Goal: Information Seeking & Learning: Learn about a topic

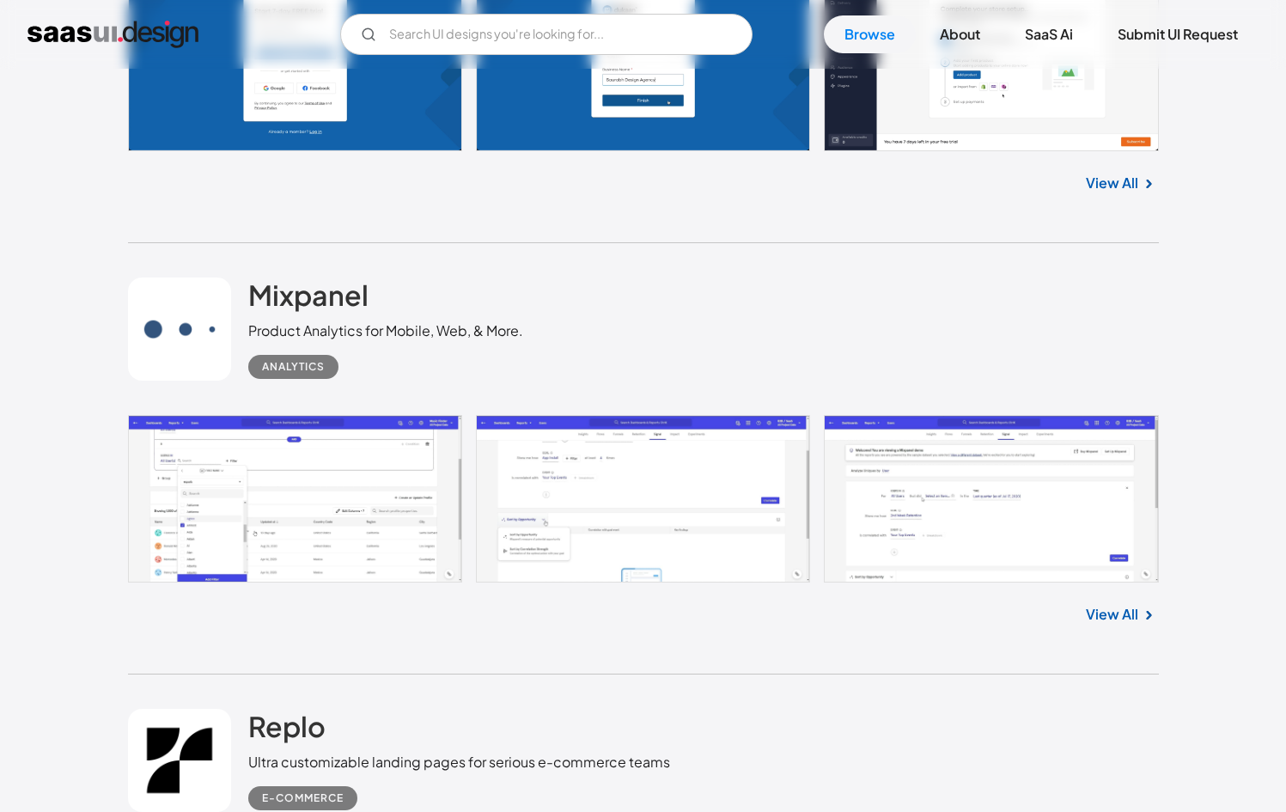
scroll to position [4401, 0]
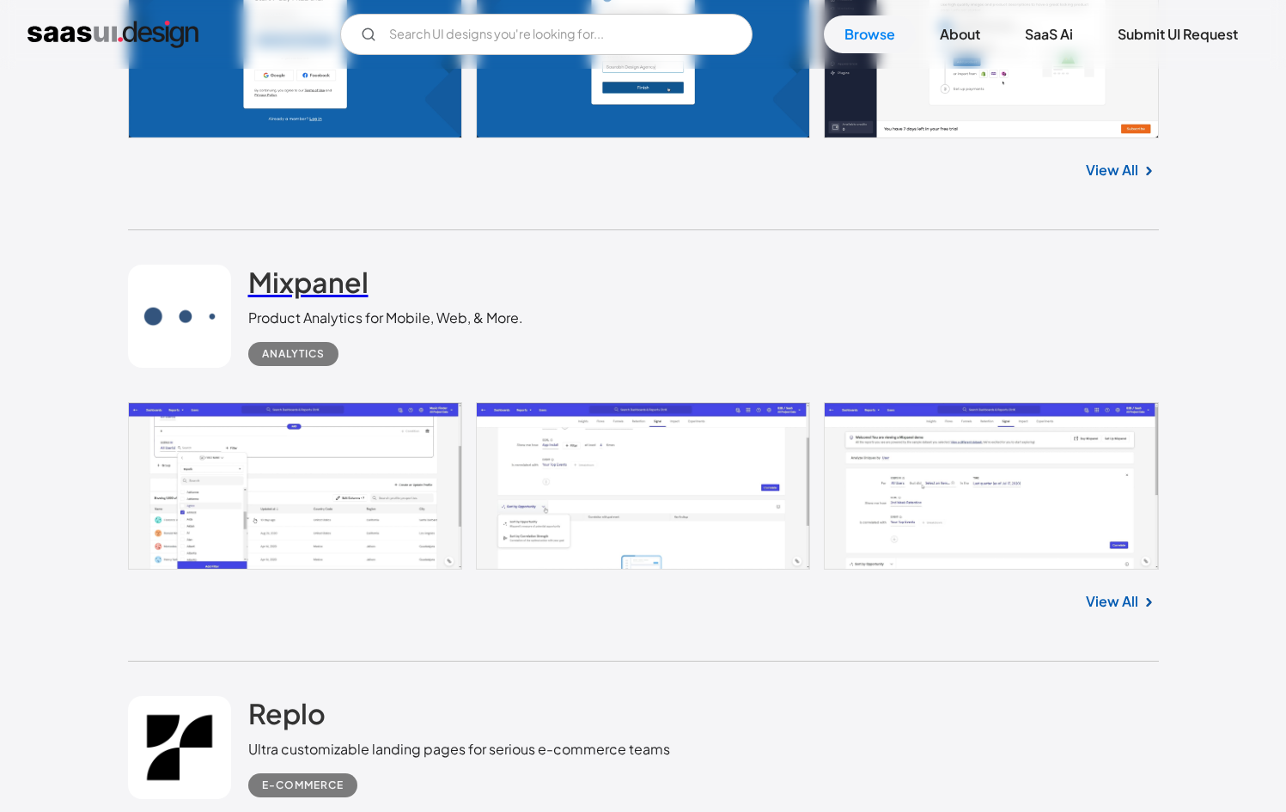
click at [274, 287] on h2 "Mixpanel" at bounding box center [308, 282] width 120 height 34
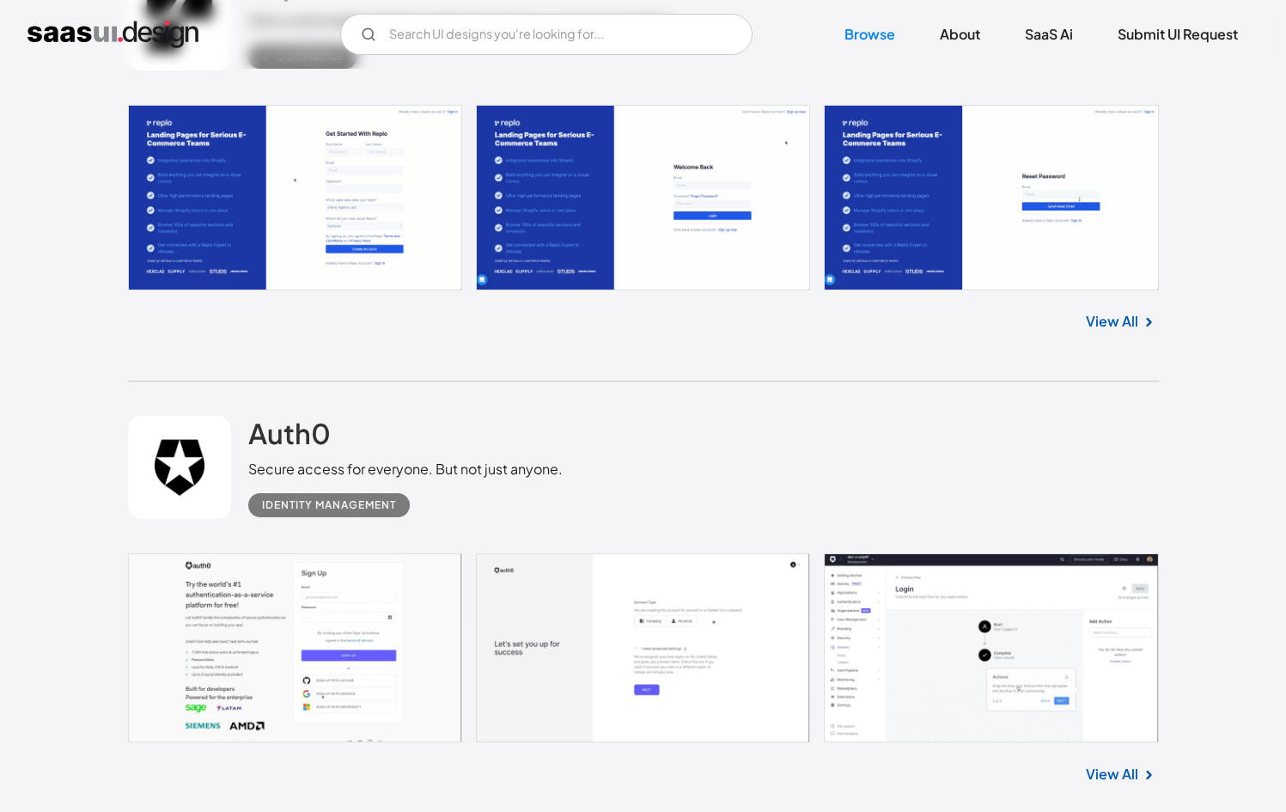
scroll to position [5219, 0]
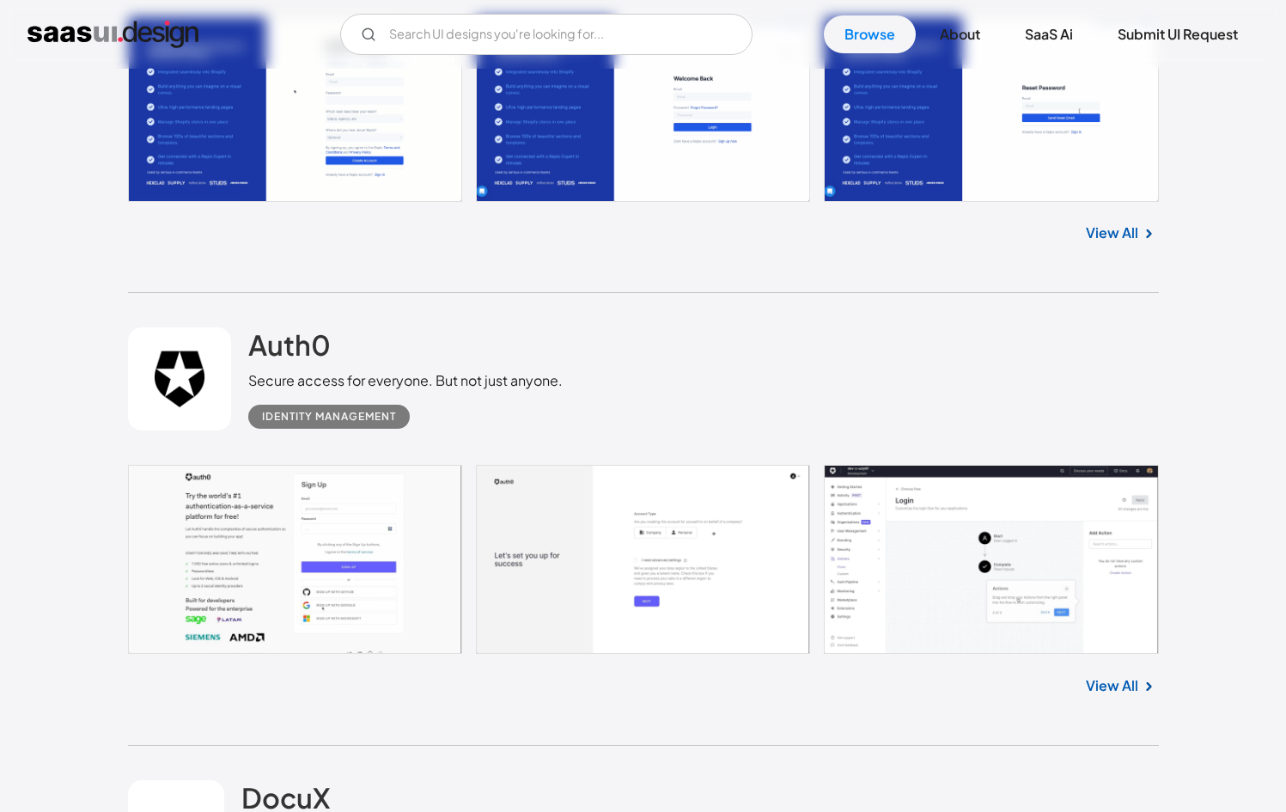
click at [1074, 624] on link at bounding box center [643, 559] width 1031 height 189
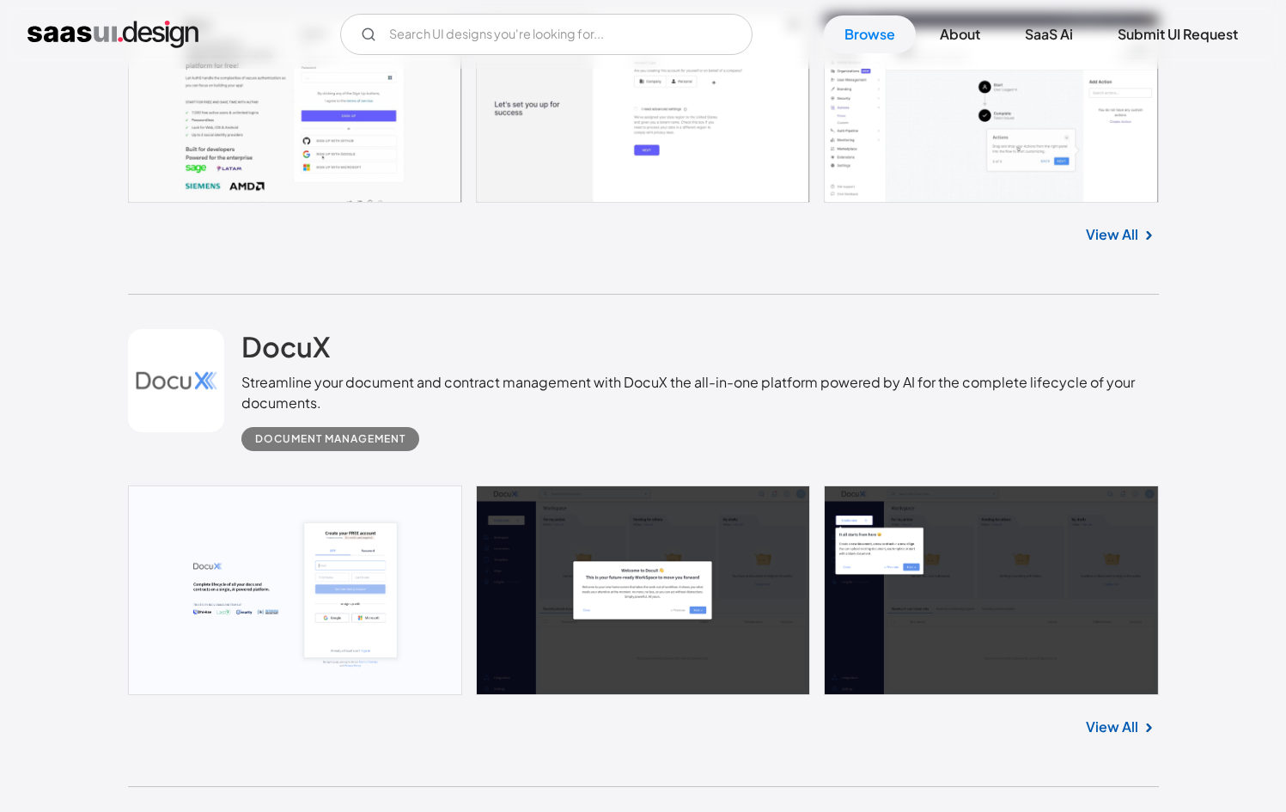
scroll to position [5744, 0]
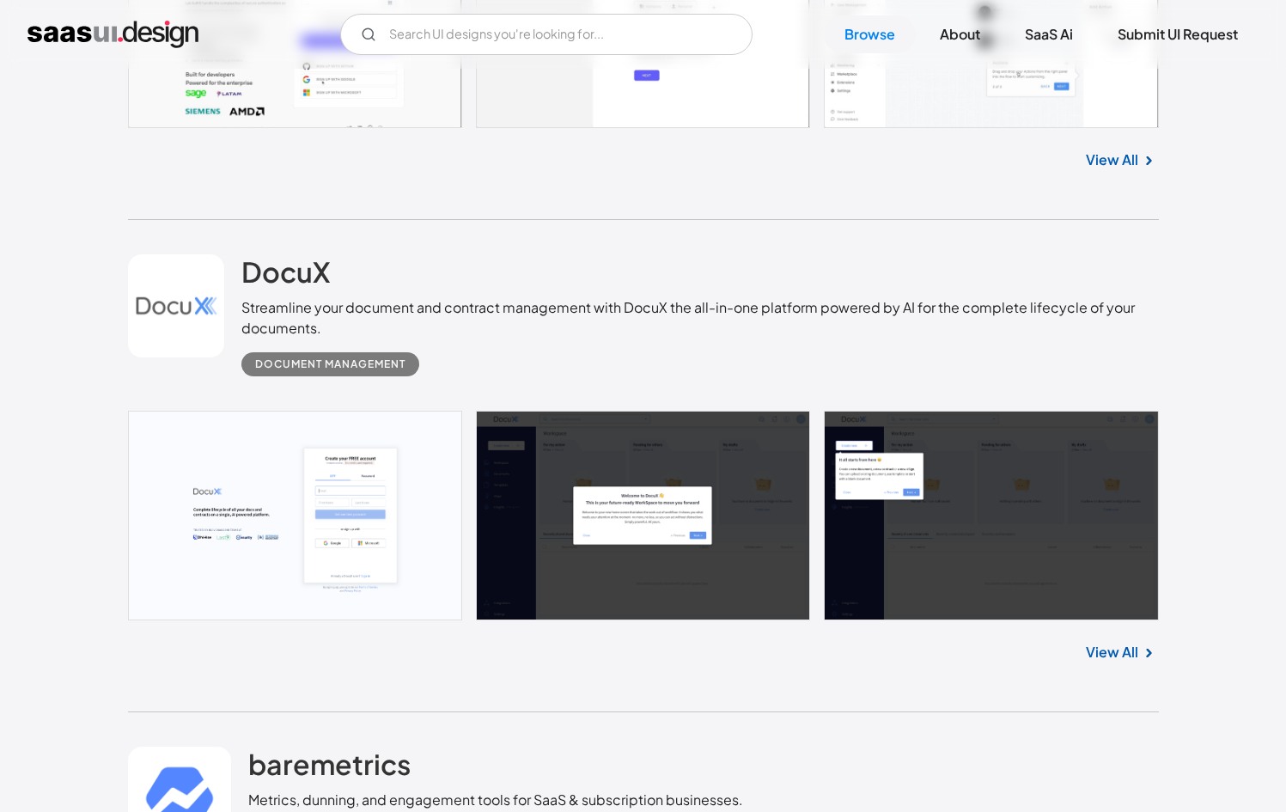
click at [1117, 651] on link "View All" at bounding box center [1112, 652] width 52 height 21
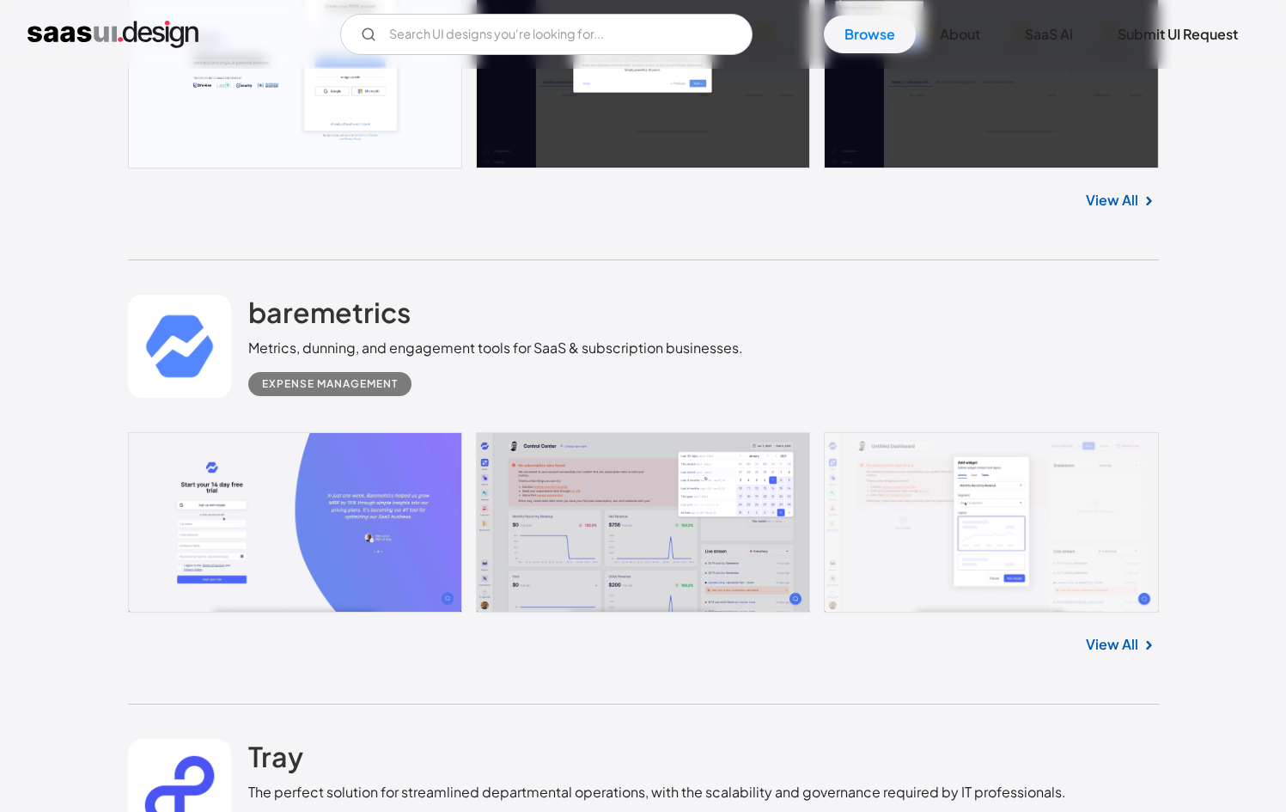
scroll to position [5851, 0]
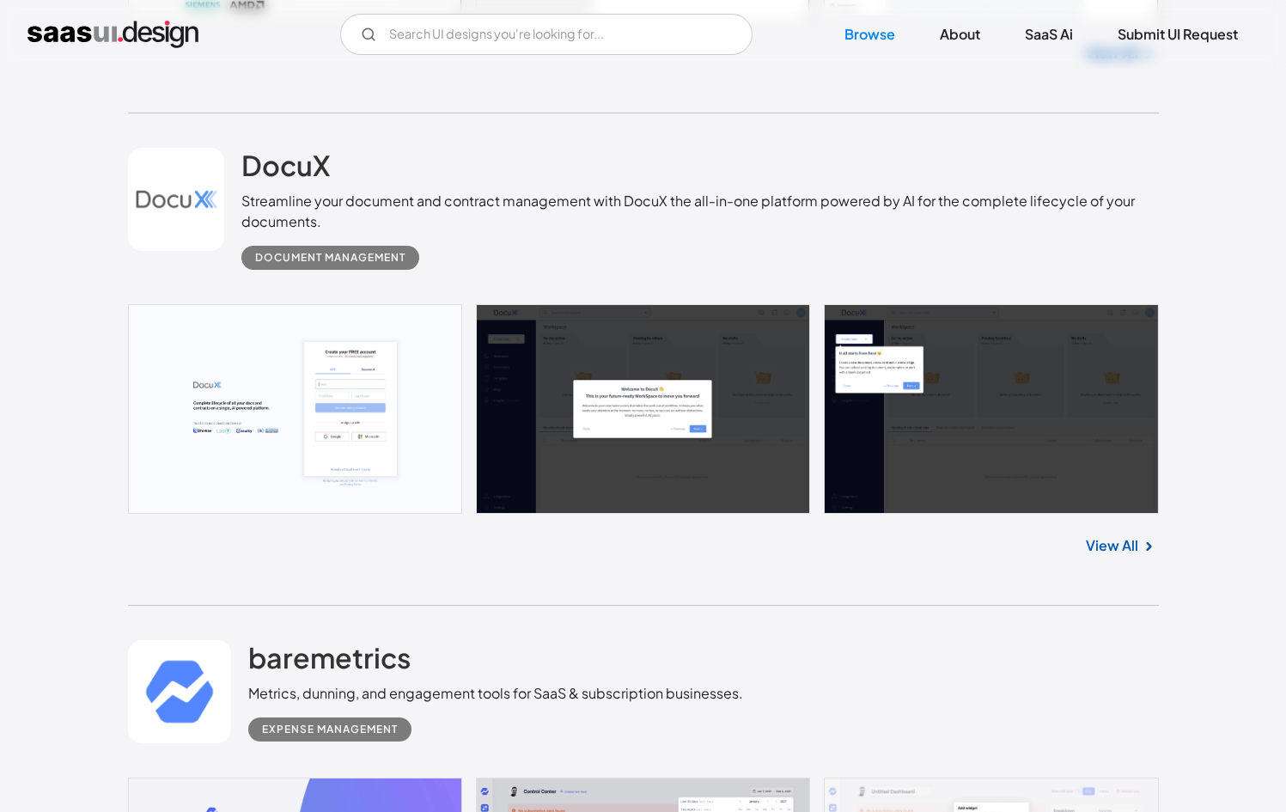
click at [1119, 556] on link "View All" at bounding box center [1112, 545] width 52 height 21
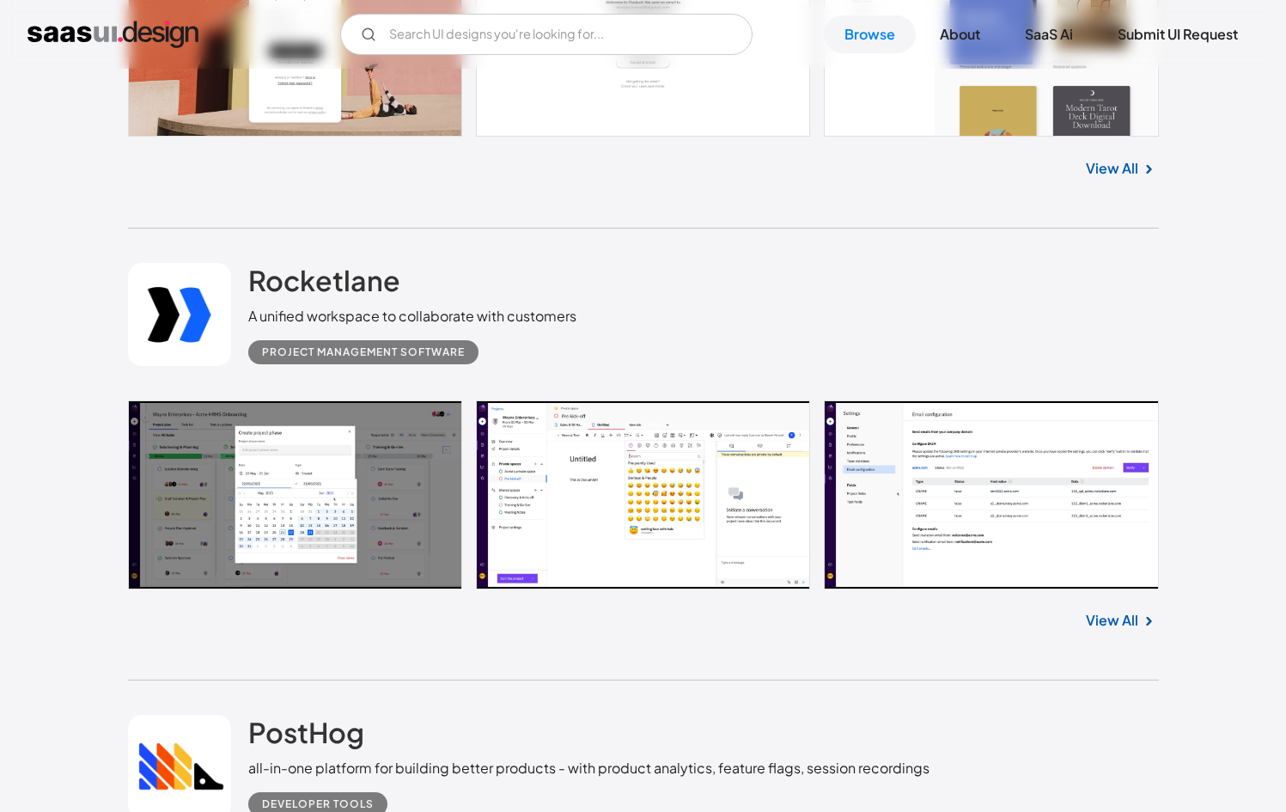
scroll to position [8080, 0]
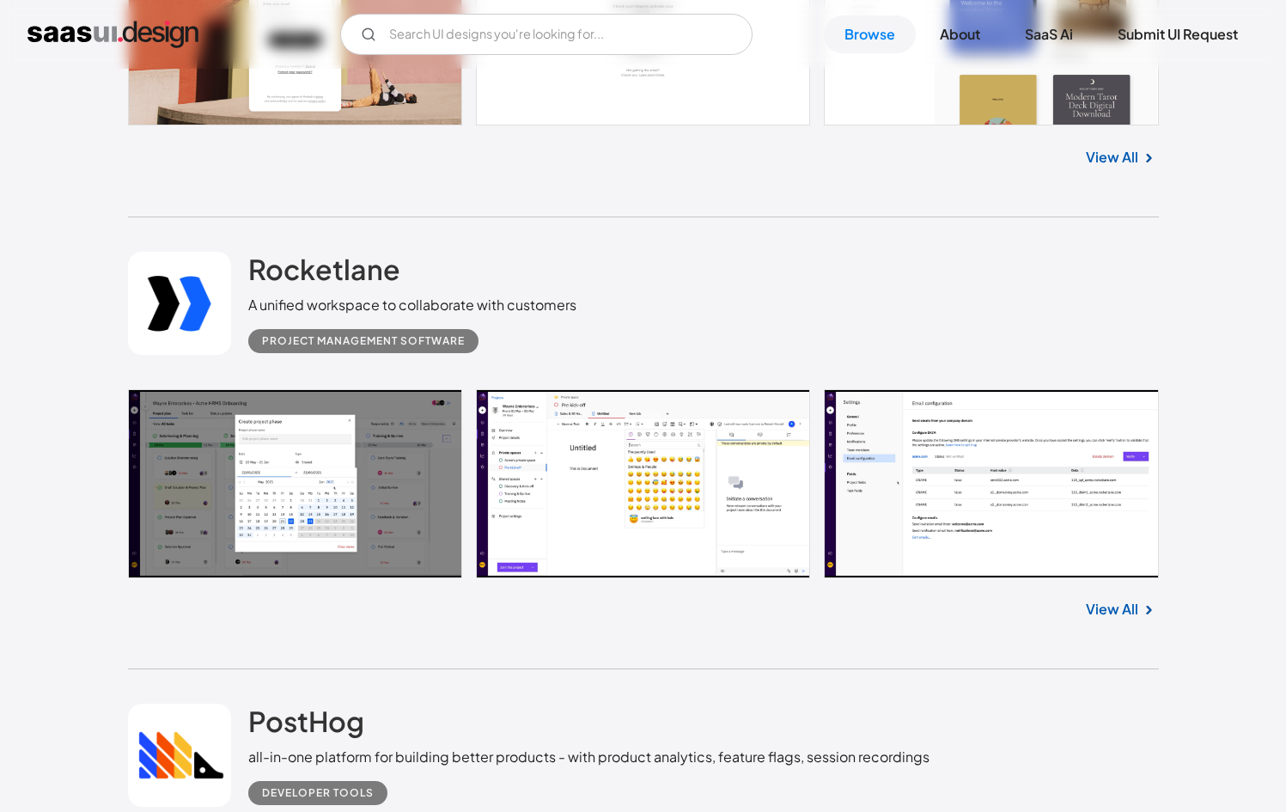
click at [1144, 611] on img at bounding box center [1148, 610] width 21 height 21
click at [1102, 626] on div "View All" at bounding box center [643, 606] width 1031 height 57
click at [1103, 619] on link "View All" at bounding box center [1112, 609] width 52 height 21
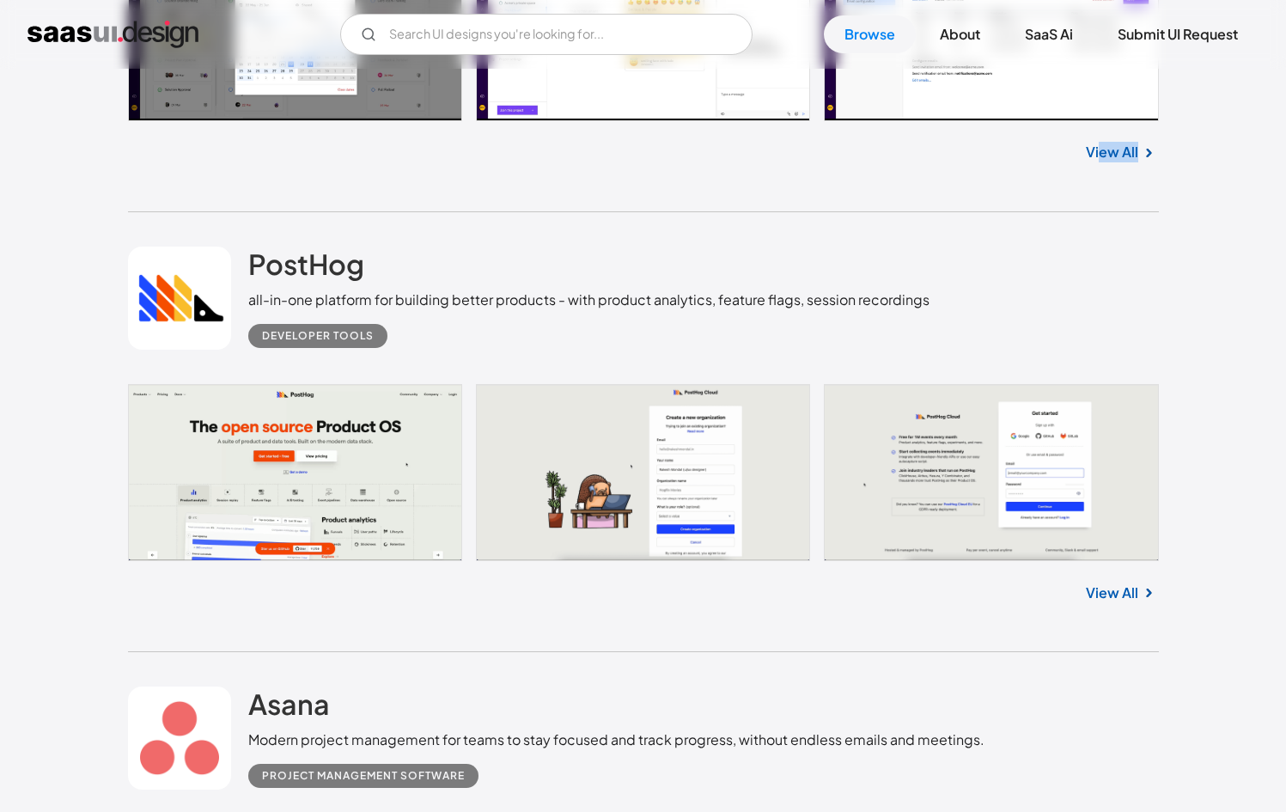
scroll to position [8660, 0]
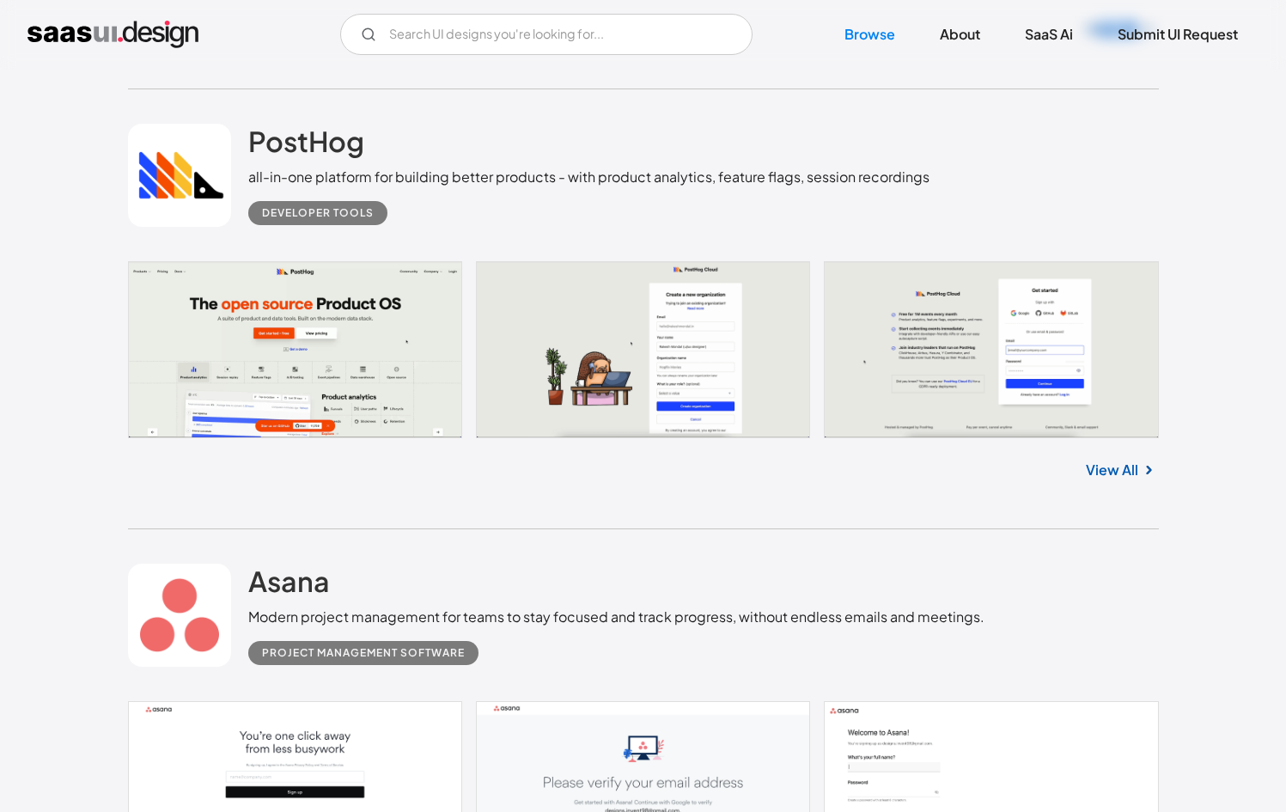
click at [1141, 477] on img at bounding box center [1148, 470] width 21 height 21
click at [1128, 477] on link "View All" at bounding box center [1112, 470] width 52 height 21
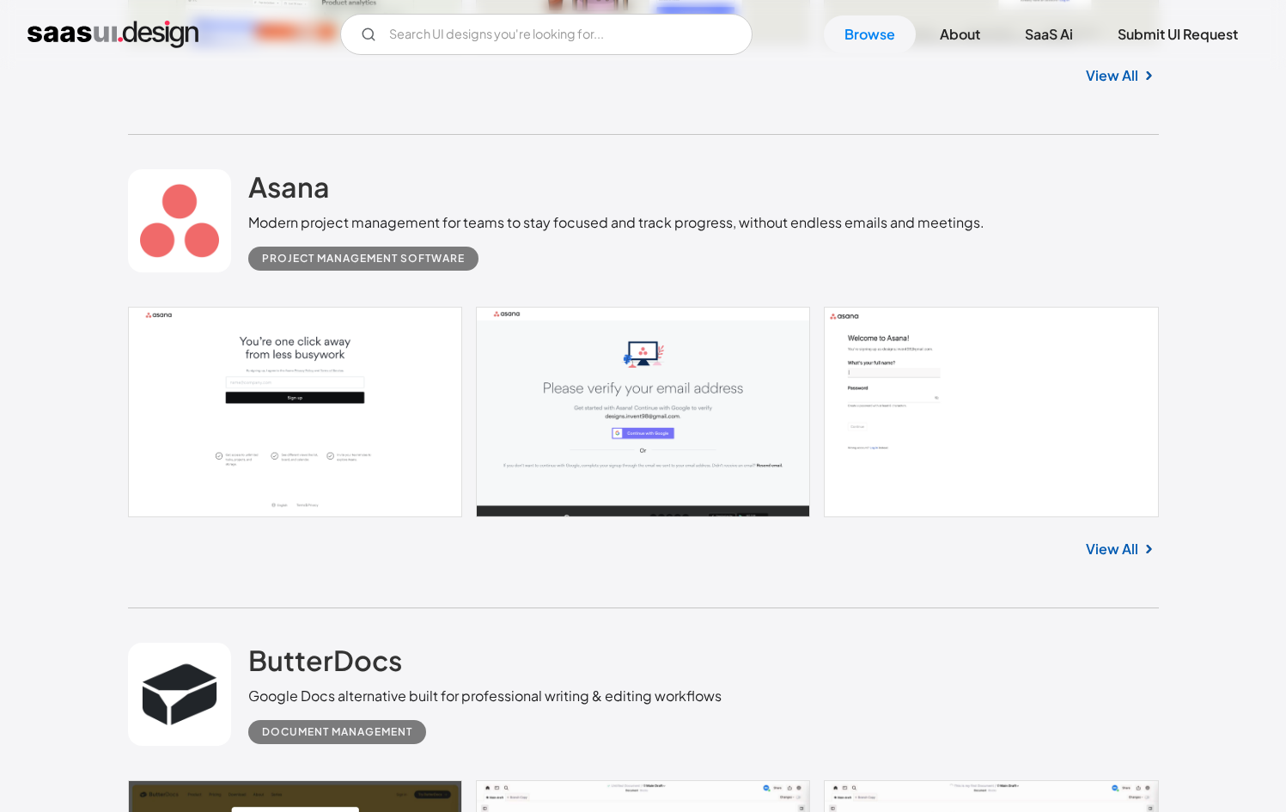
scroll to position [9056, 0]
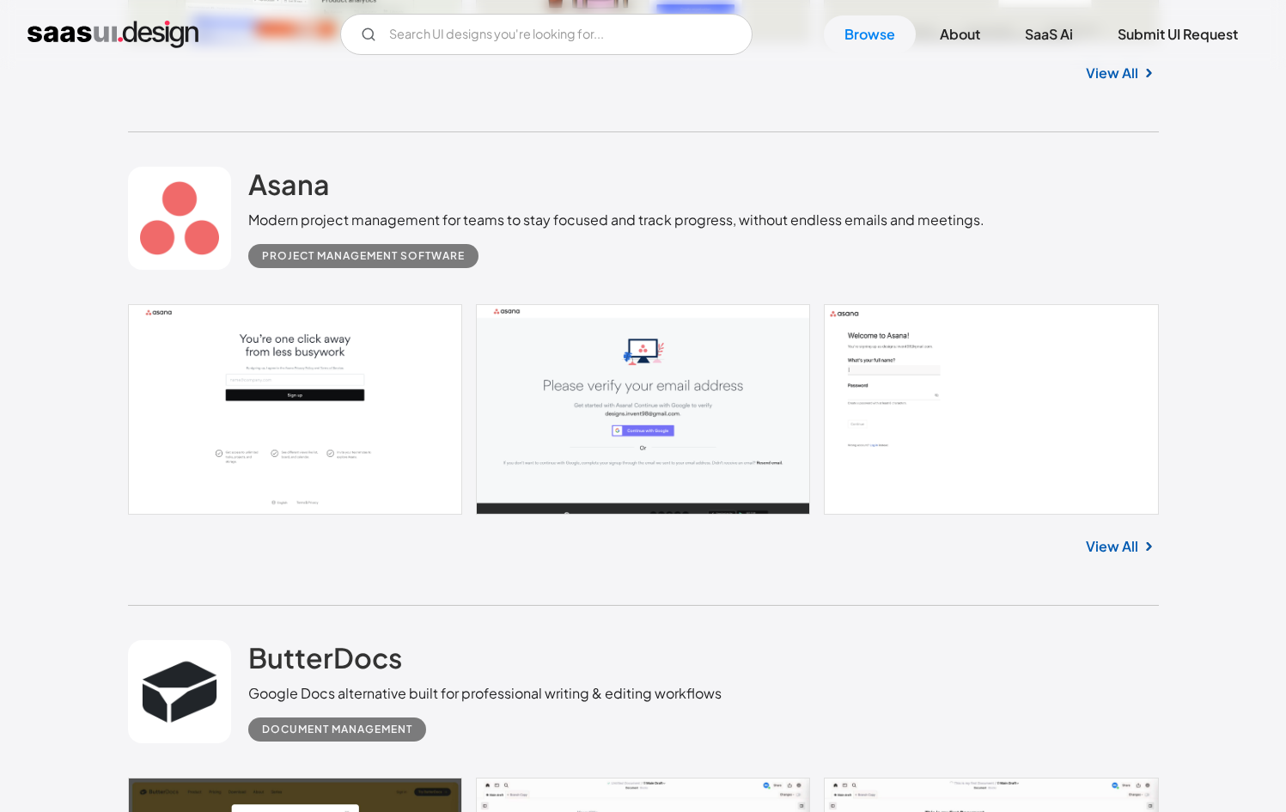
click at [1151, 571] on div "View All" at bounding box center [643, 543] width 1031 height 57
click at [1143, 557] on img at bounding box center [1148, 546] width 21 height 21
click at [1127, 549] on link "View All" at bounding box center [1112, 546] width 52 height 21
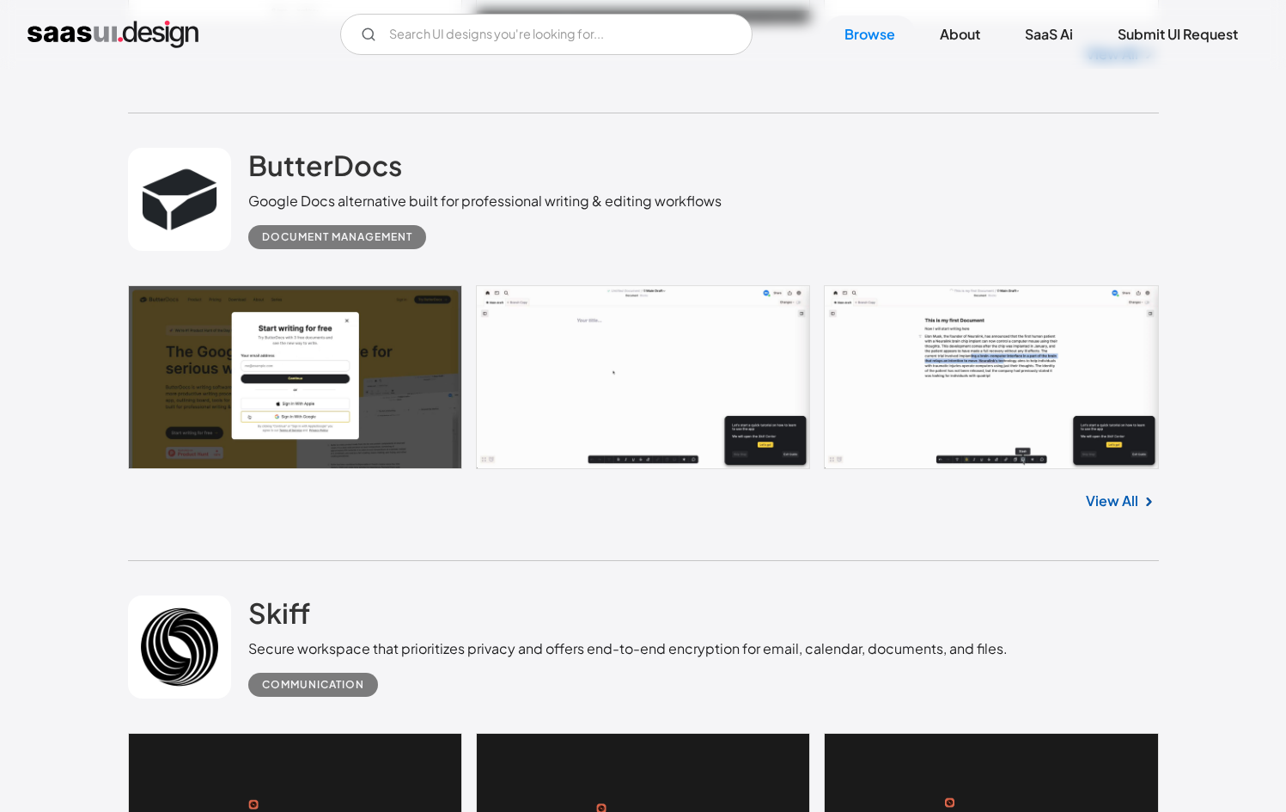
scroll to position [9480, 0]
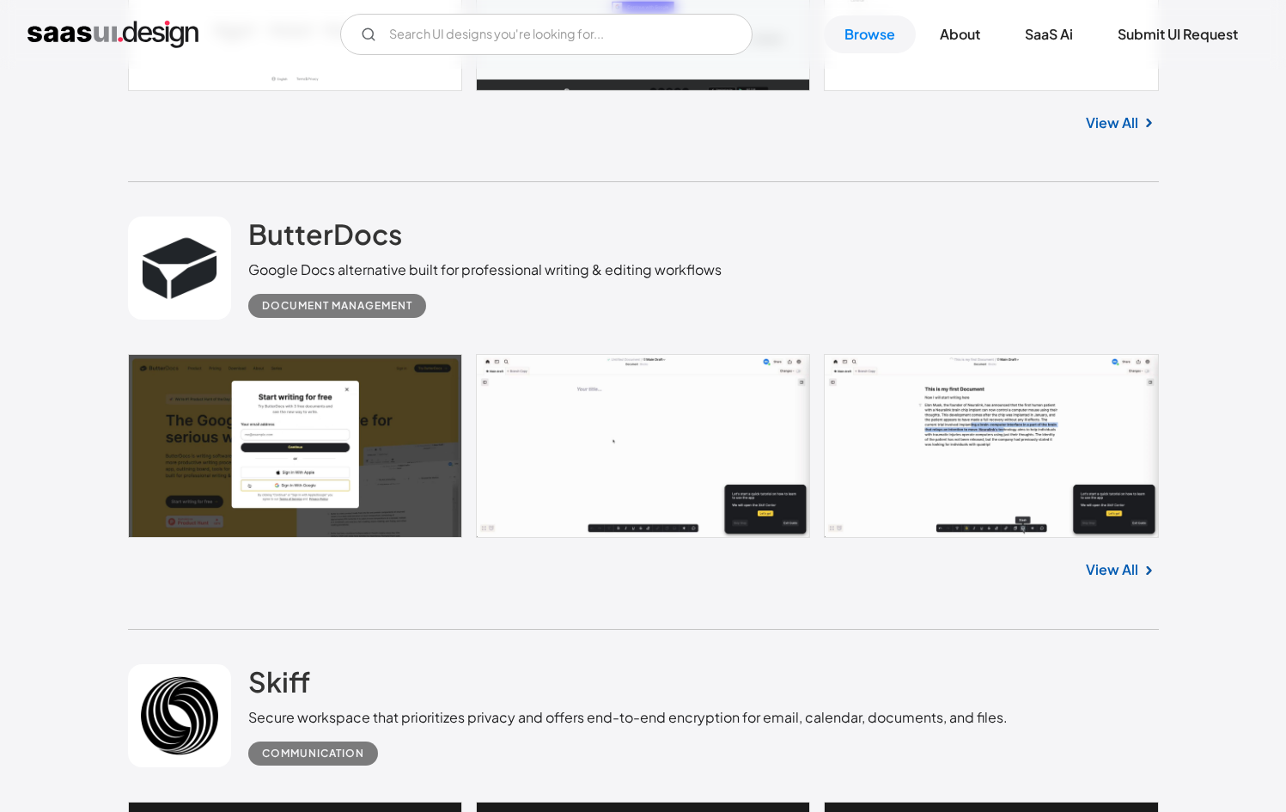
click at [1116, 580] on link "View All" at bounding box center [1112, 569] width 52 height 21
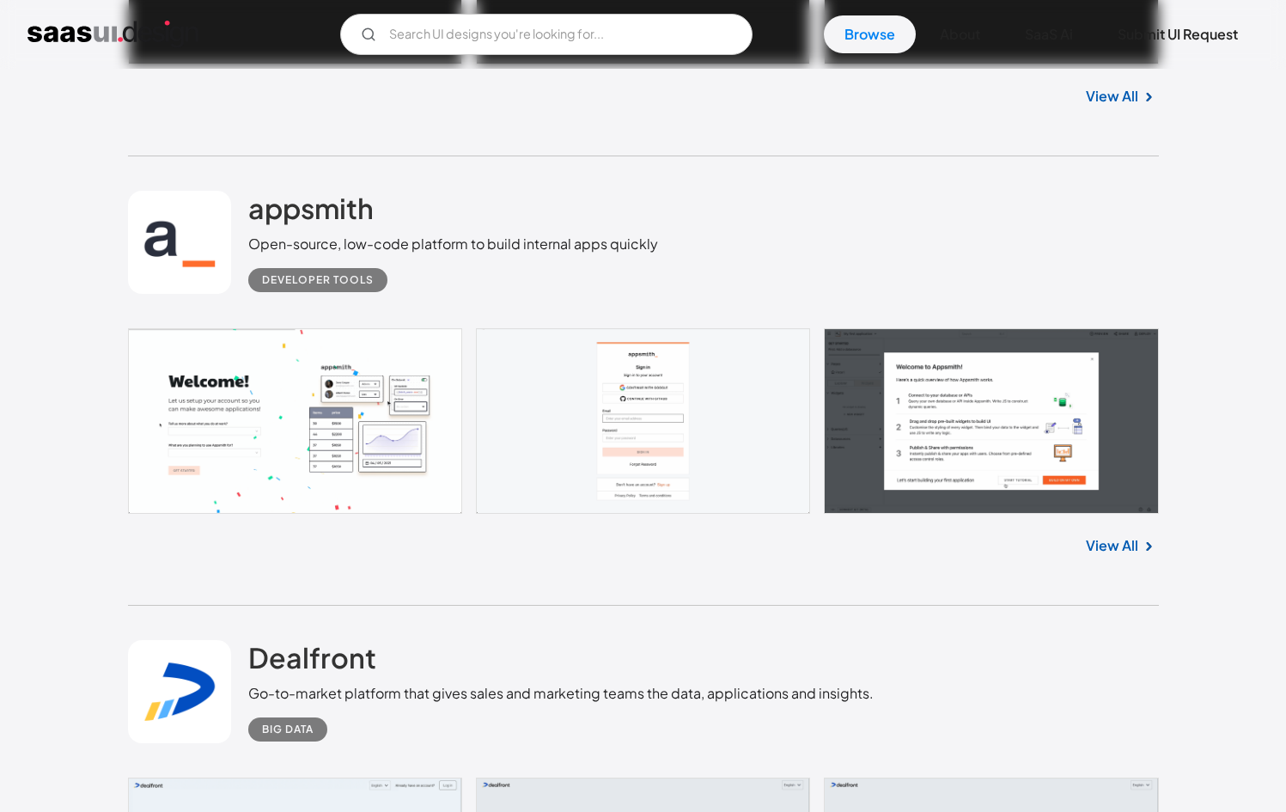
scroll to position [10447, 0]
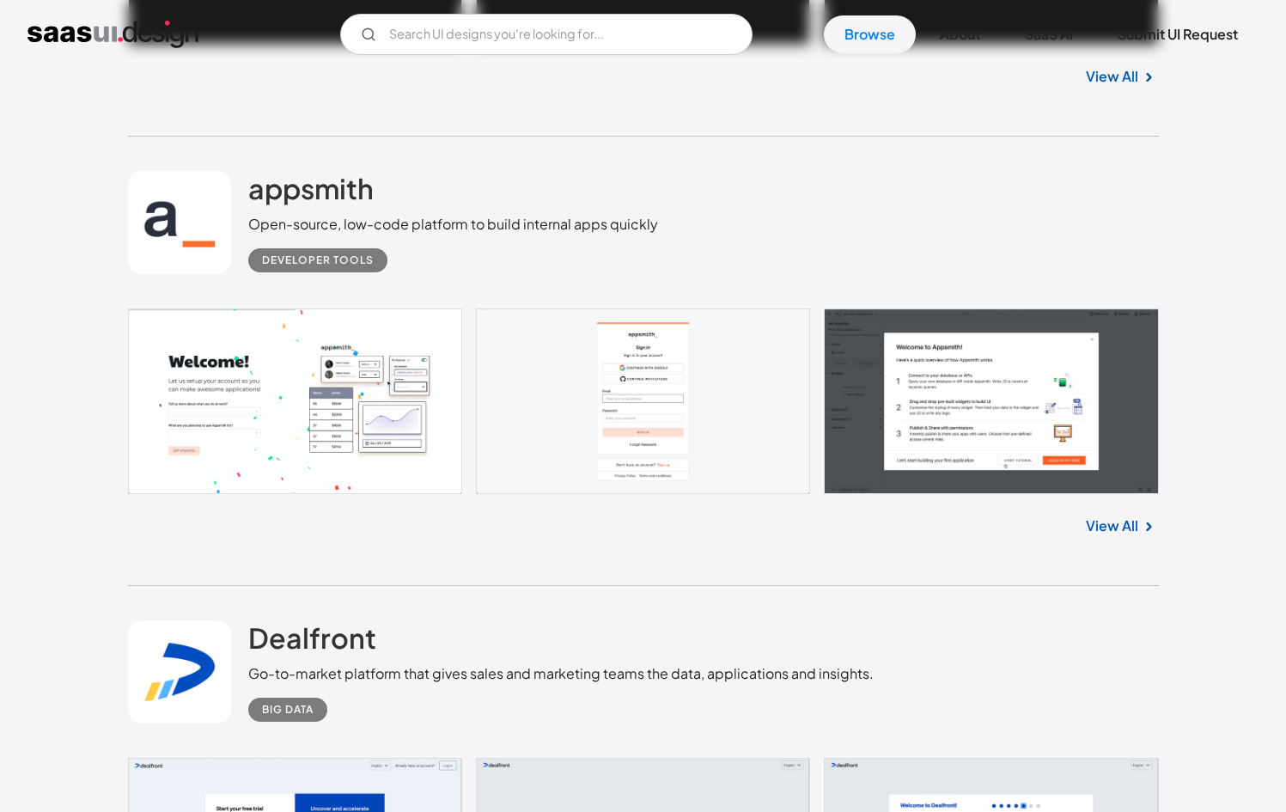
click at [1088, 533] on link "View All" at bounding box center [1112, 525] width 52 height 21
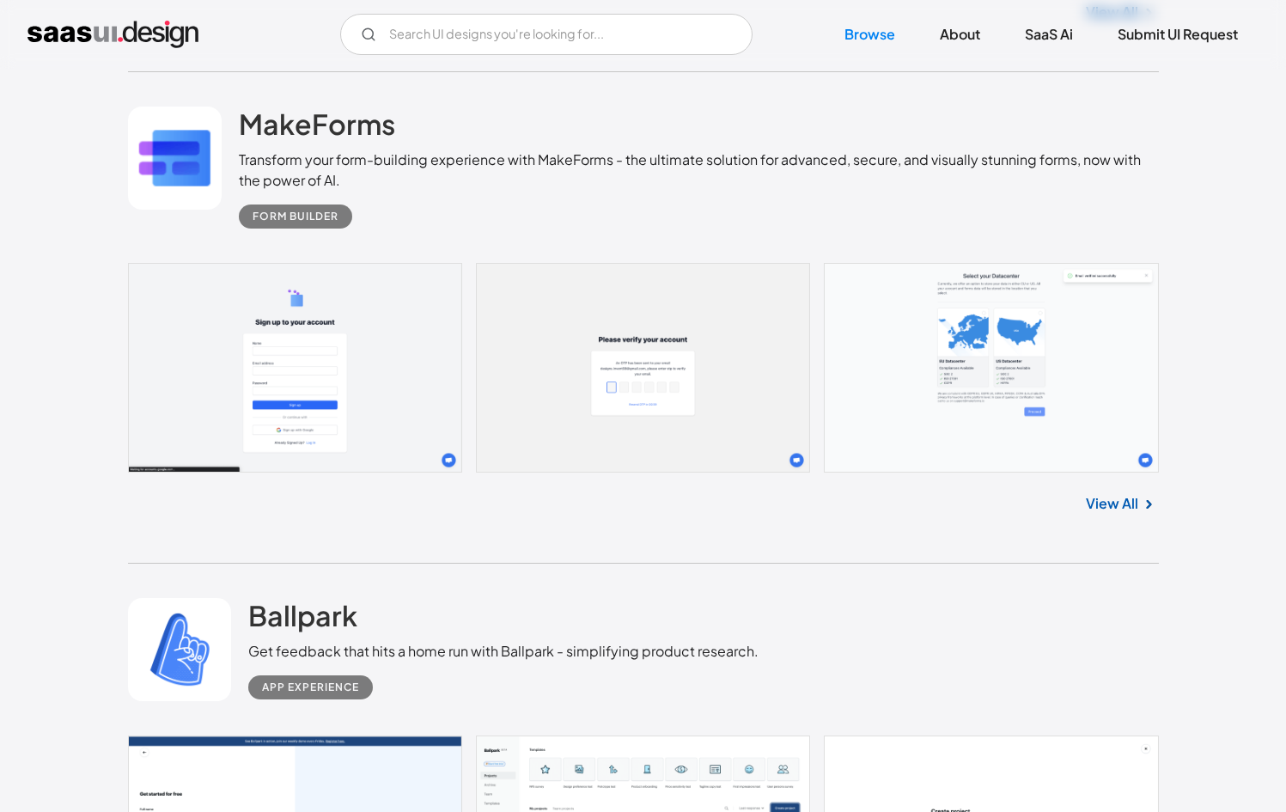
scroll to position [14676, 0]
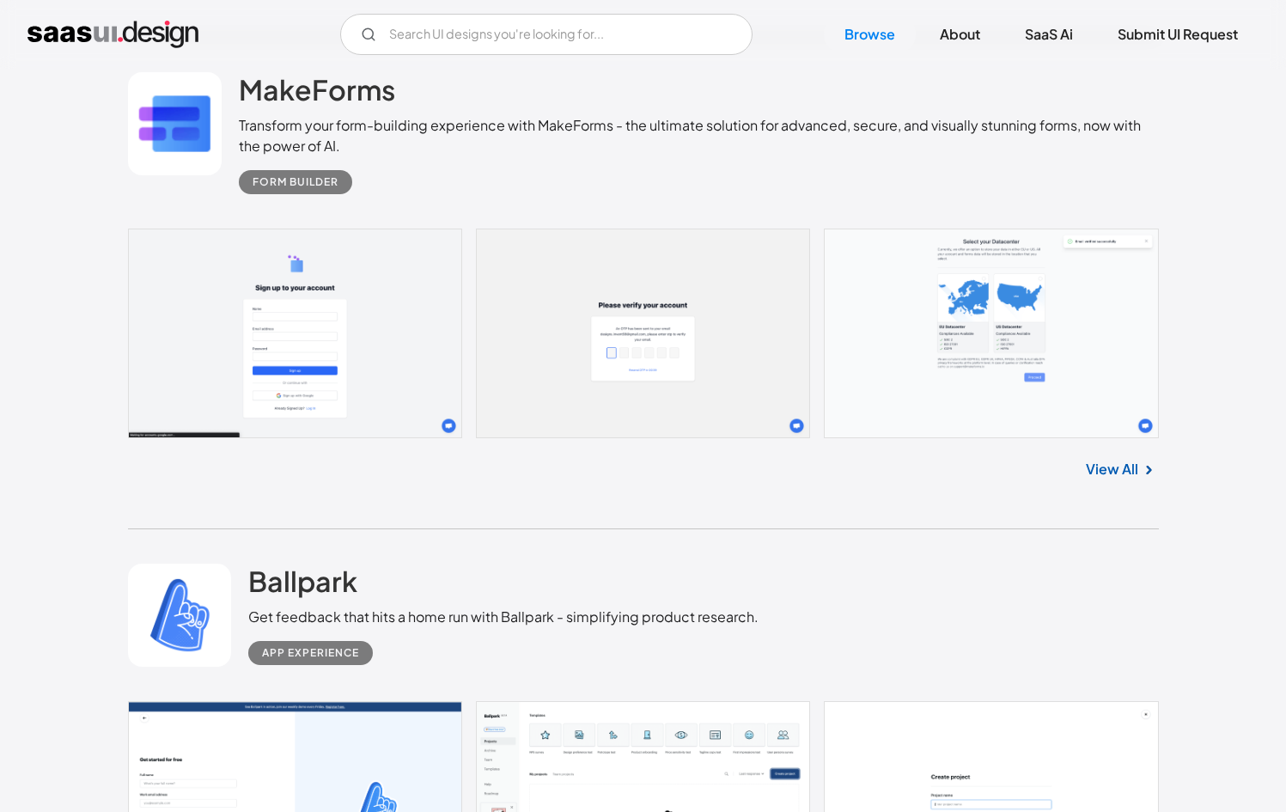
click at [1137, 479] on link "View All" at bounding box center [1112, 469] width 52 height 21
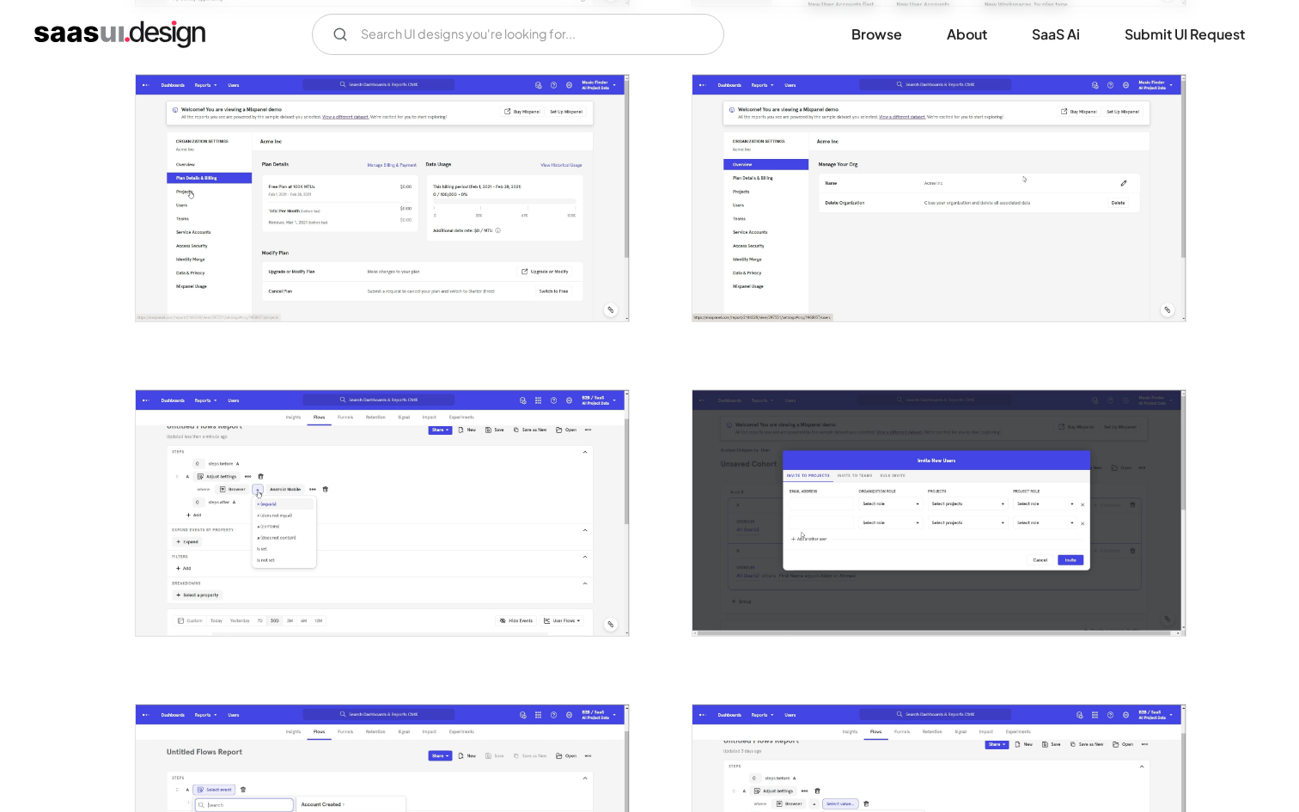
scroll to position [947, 0]
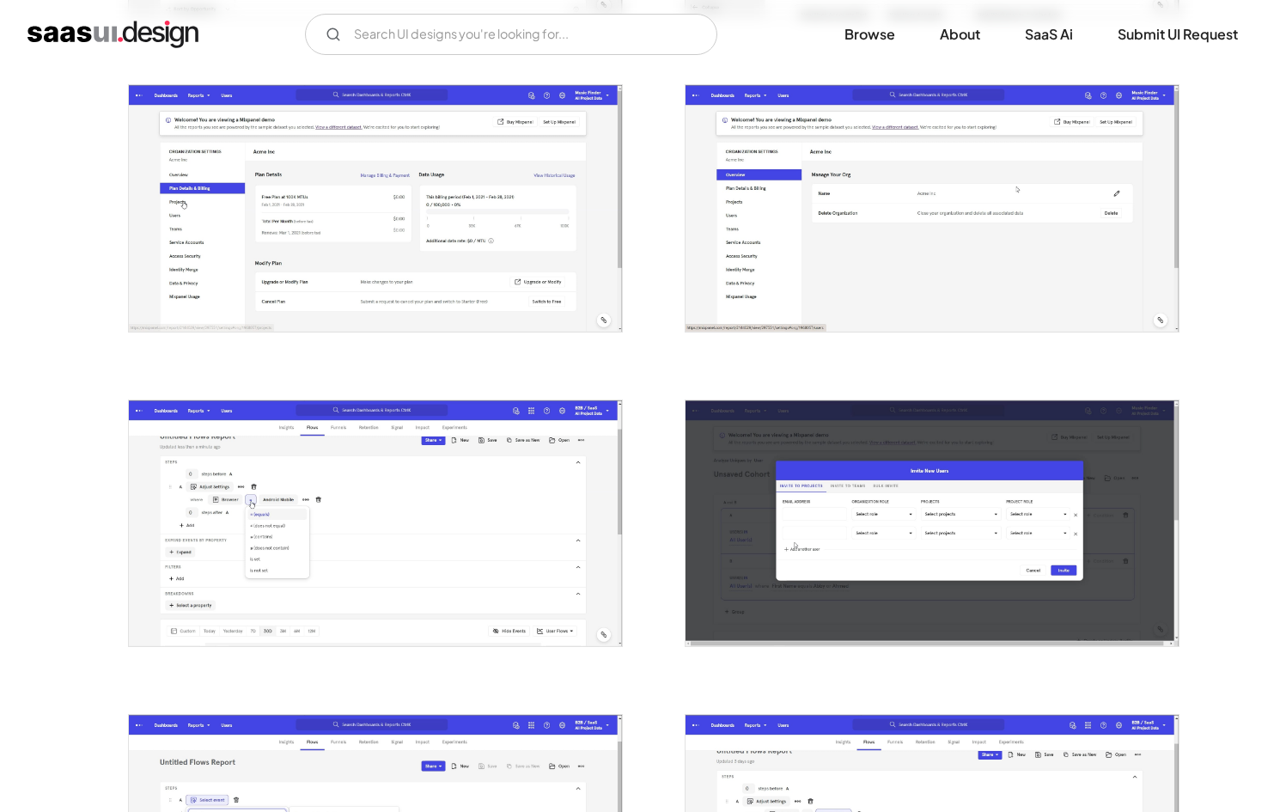
click at [464, 499] on img "open lightbox" at bounding box center [375, 523] width 493 height 246
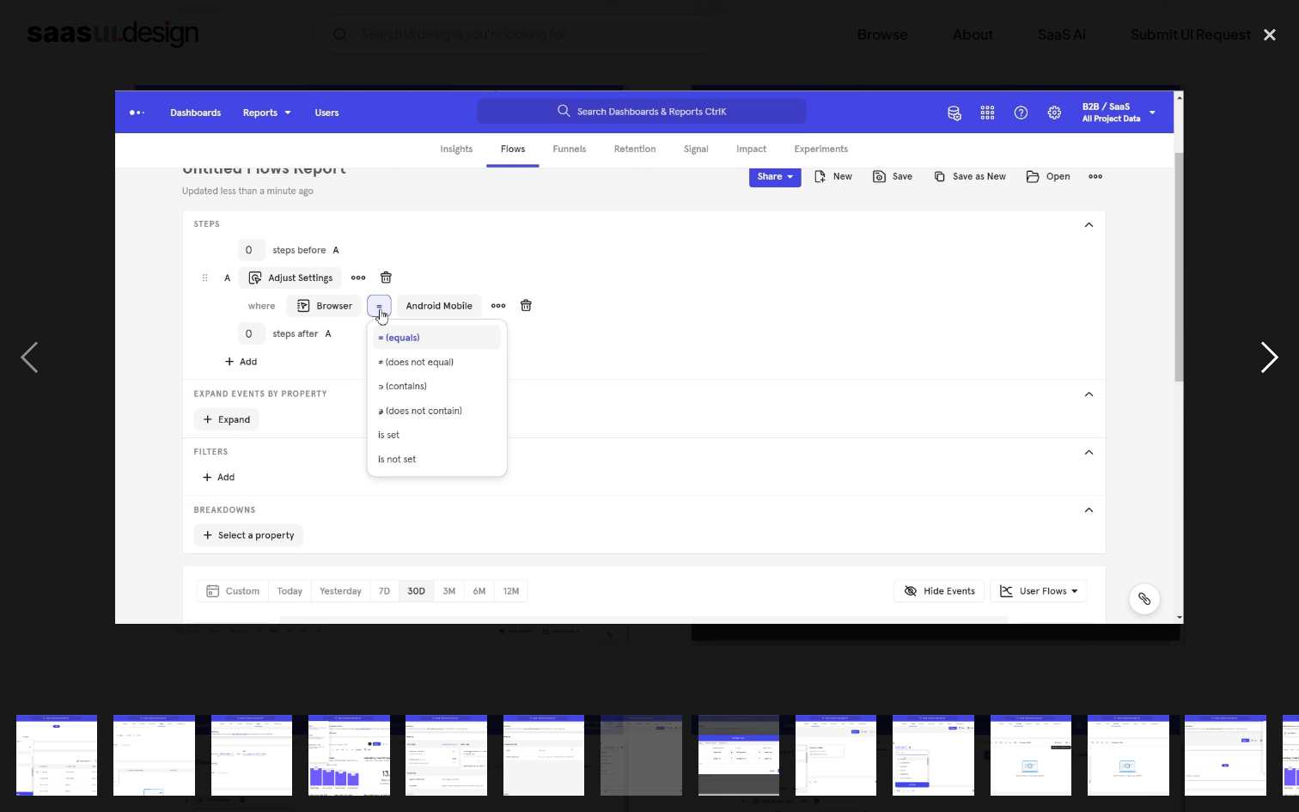
click at [1262, 338] on div "next image" at bounding box center [1270, 357] width 58 height 682
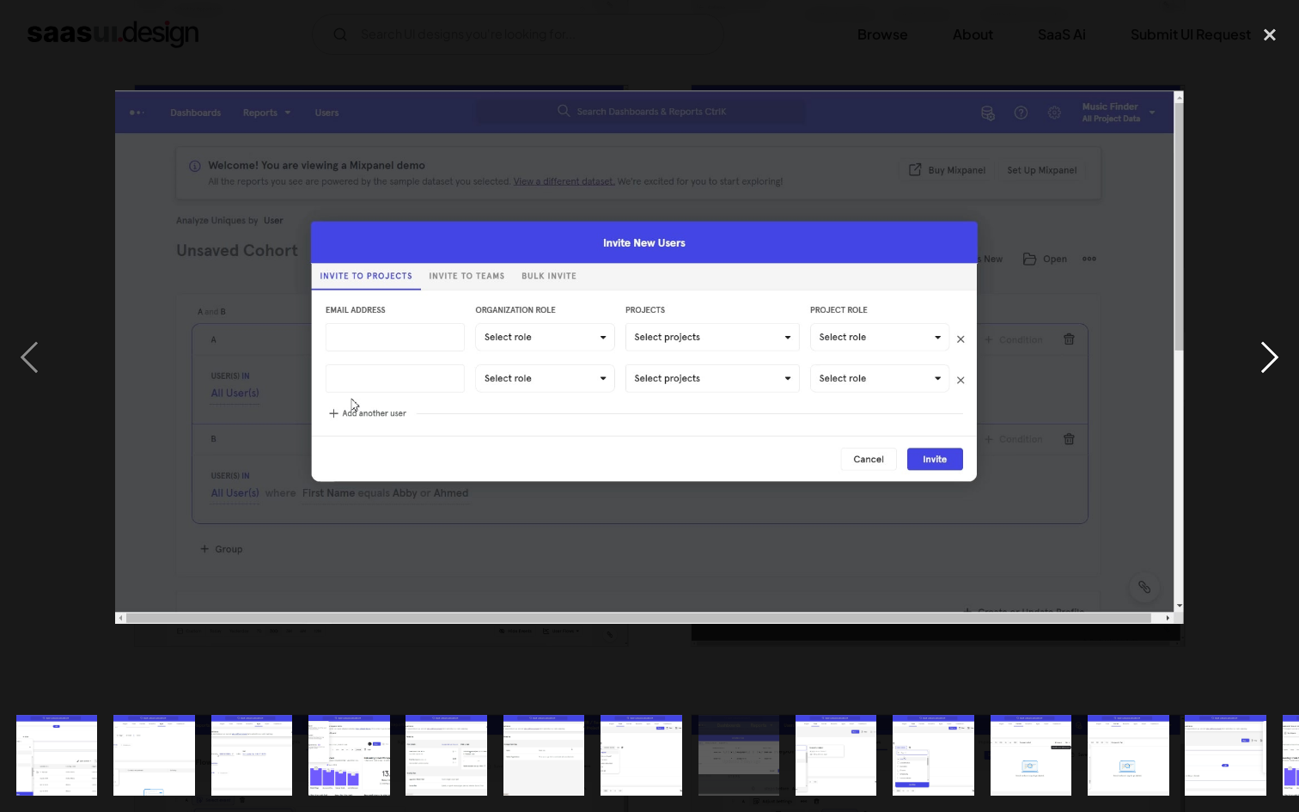
click at [1256, 345] on div "next image" at bounding box center [1270, 357] width 58 height 682
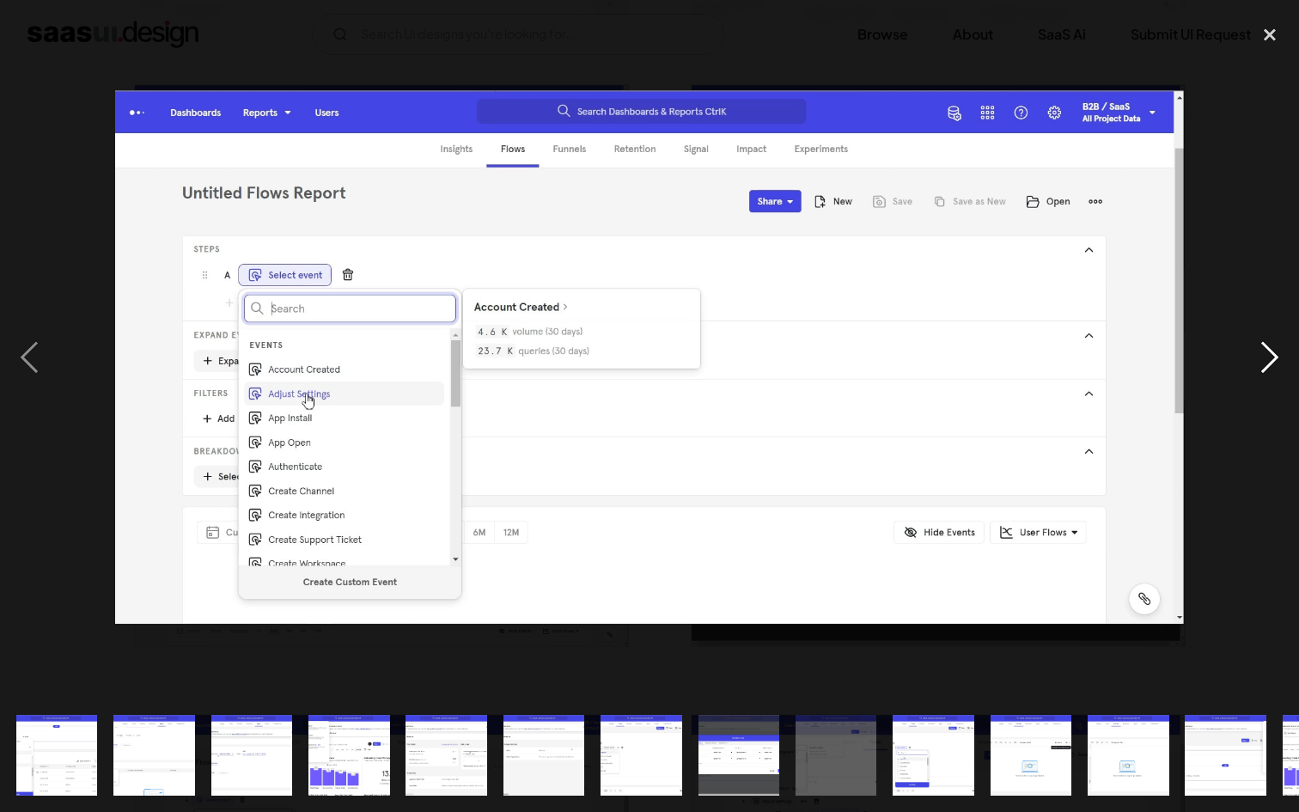
click at [1256, 345] on div "next image" at bounding box center [1270, 357] width 58 height 682
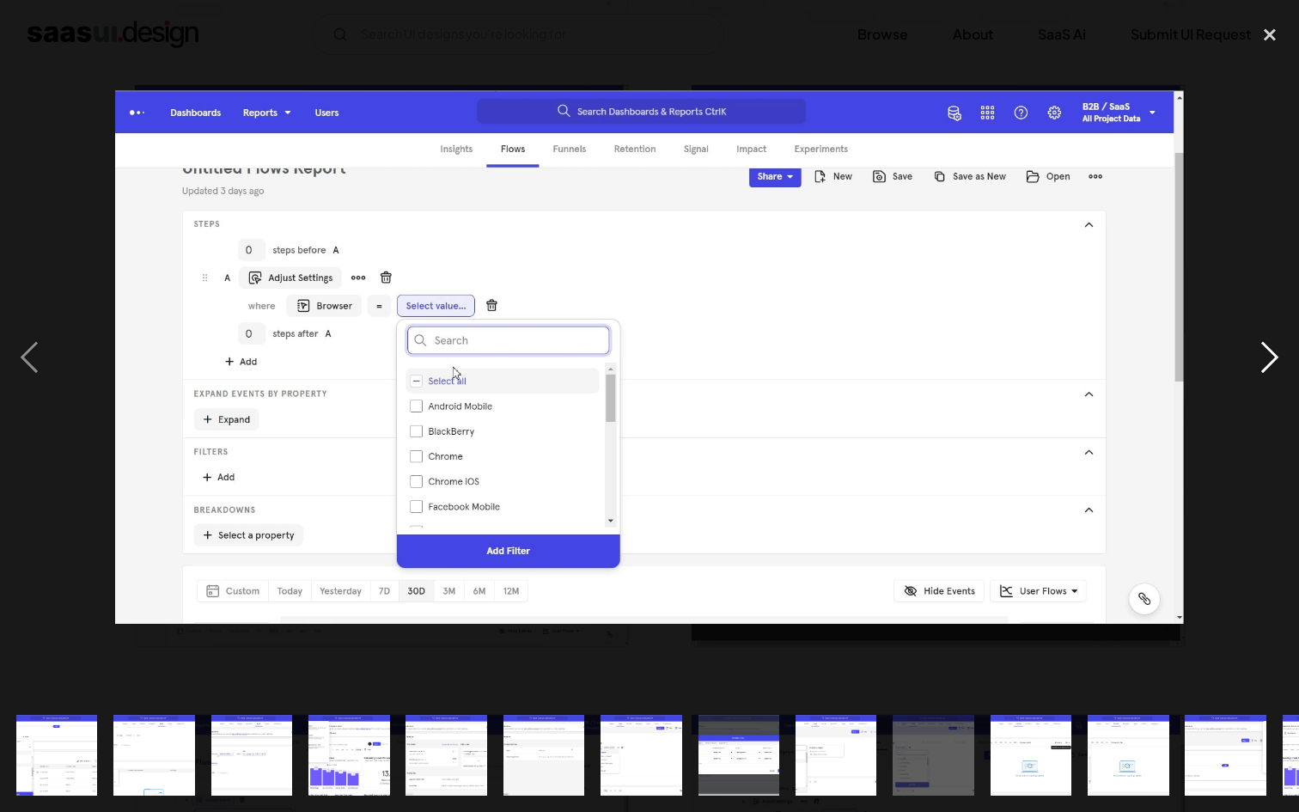
click at [1256, 345] on div "next image" at bounding box center [1270, 357] width 58 height 682
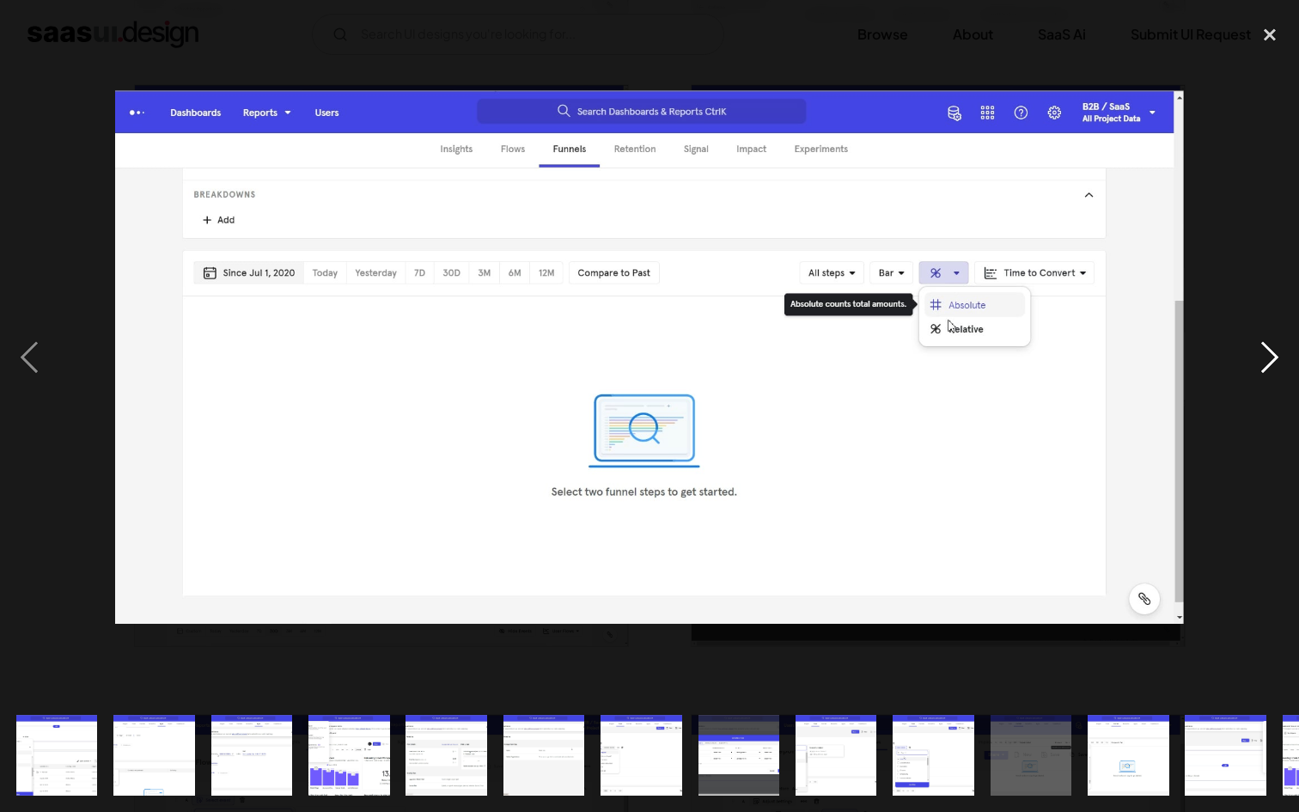
click at [1256, 345] on div "next image" at bounding box center [1270, 357] width 58 height 682
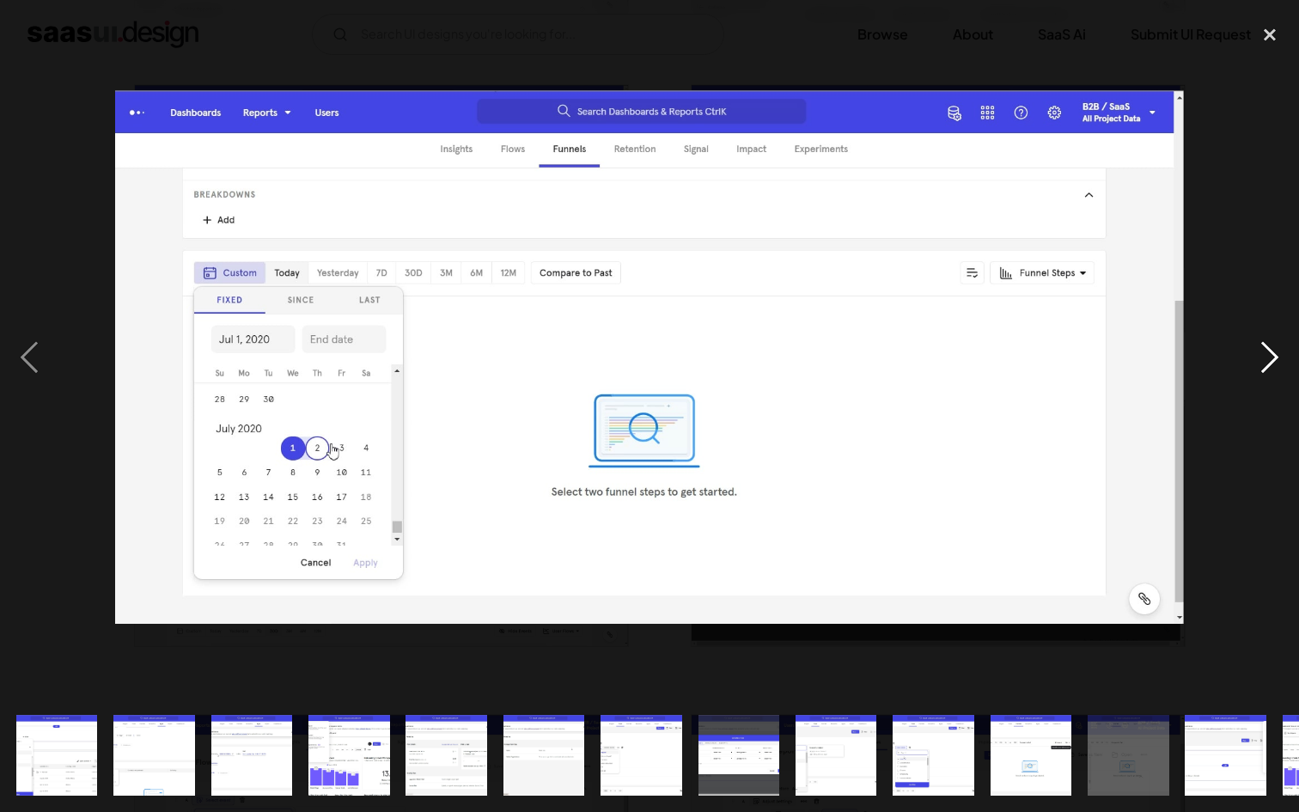
click at [1256, 345] on div "next image" at bounding box center [1270, 357] width 58 height 682
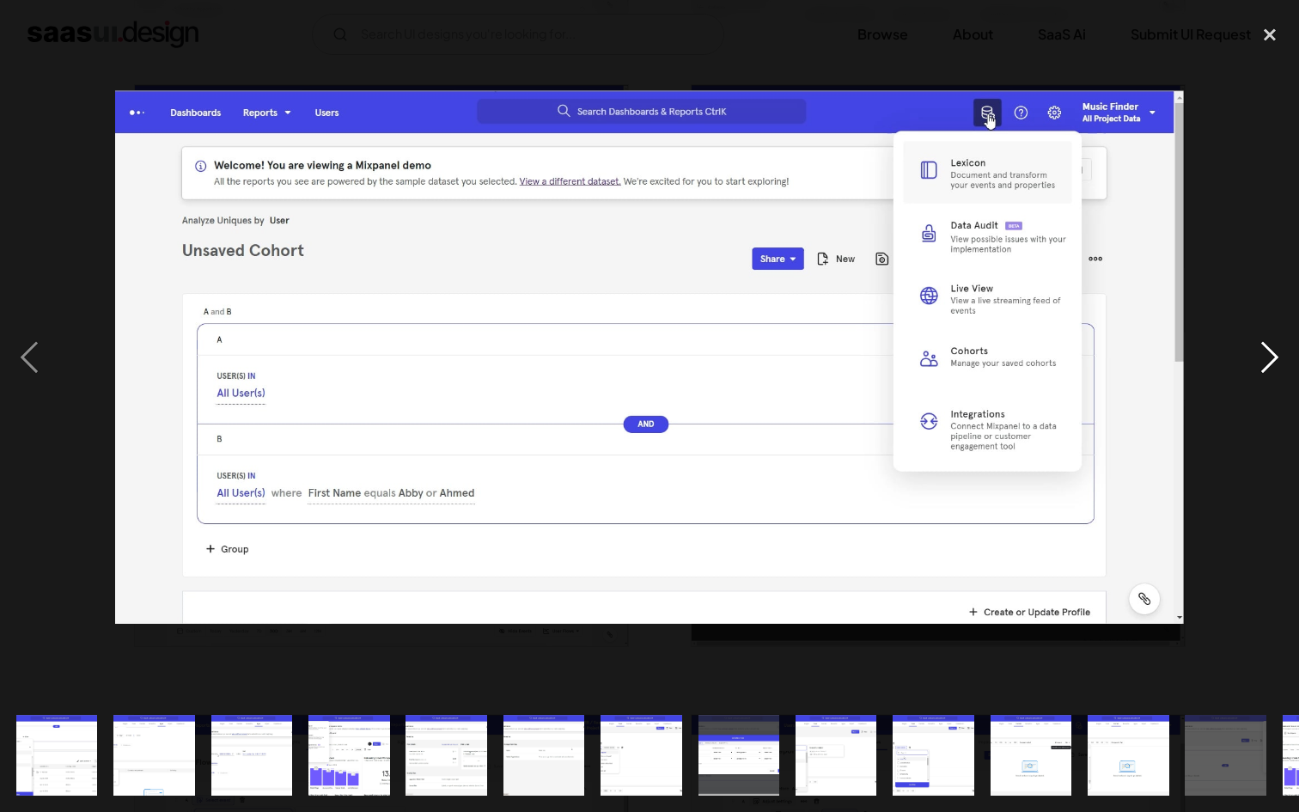
click at [1243, 345] on div "next image" at bounding box center [1270, 357] width 58 height 682
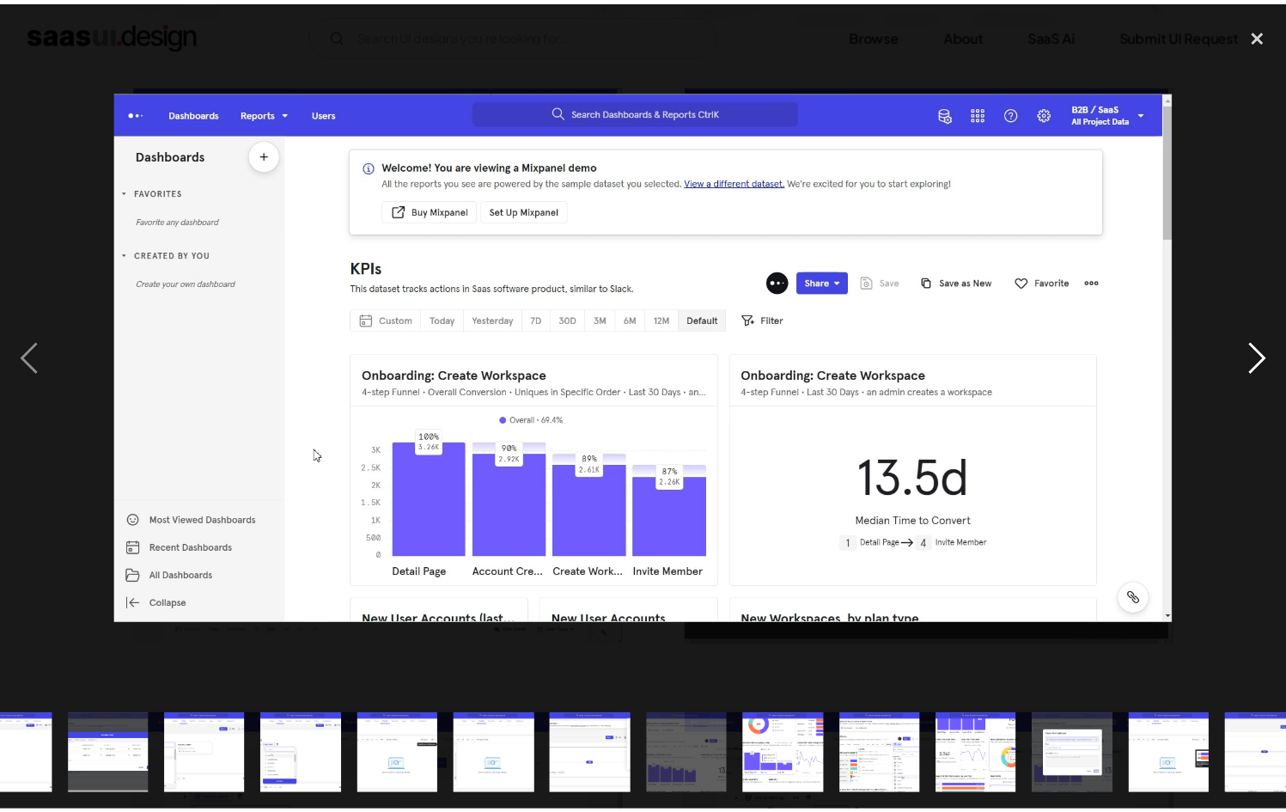
scroll to position [0, 665]
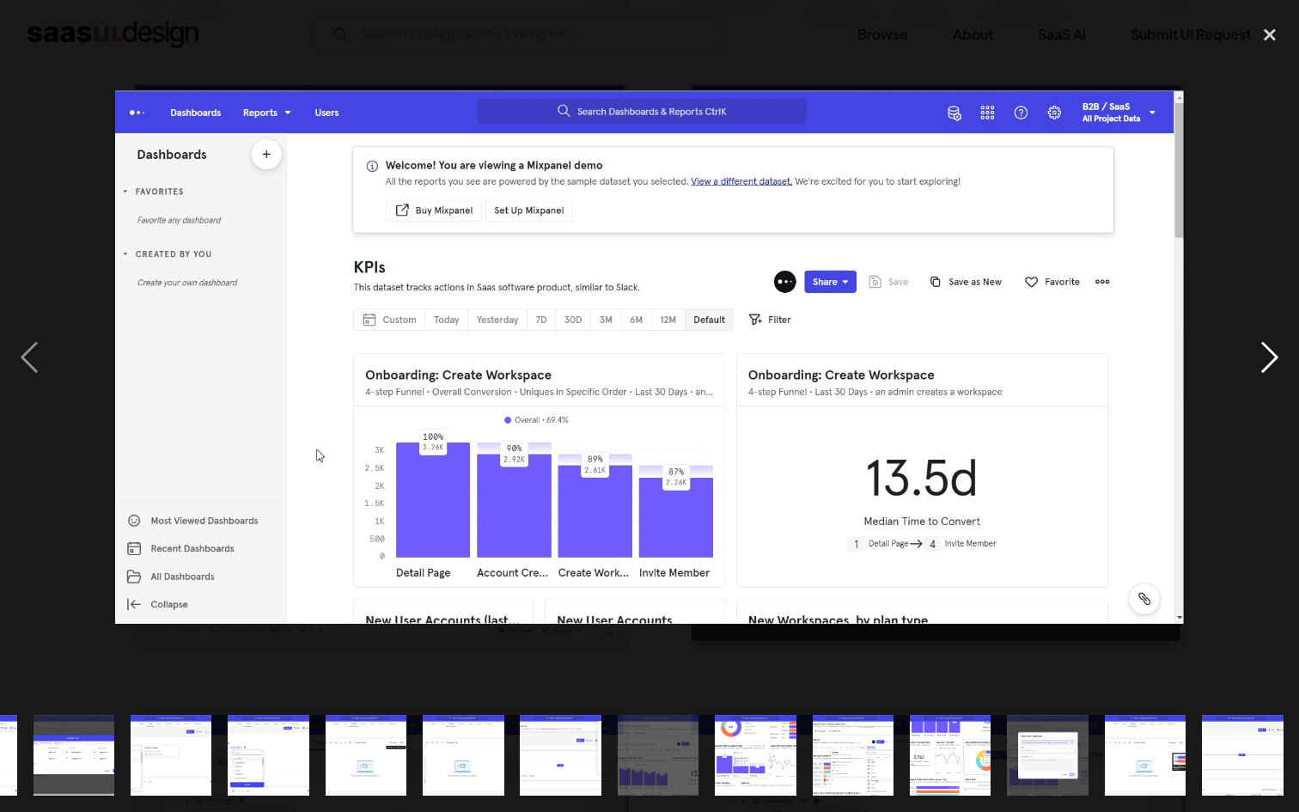
click at [1243, 345] on div "next image" at bounding box center [1270, 357] width 58 height 682
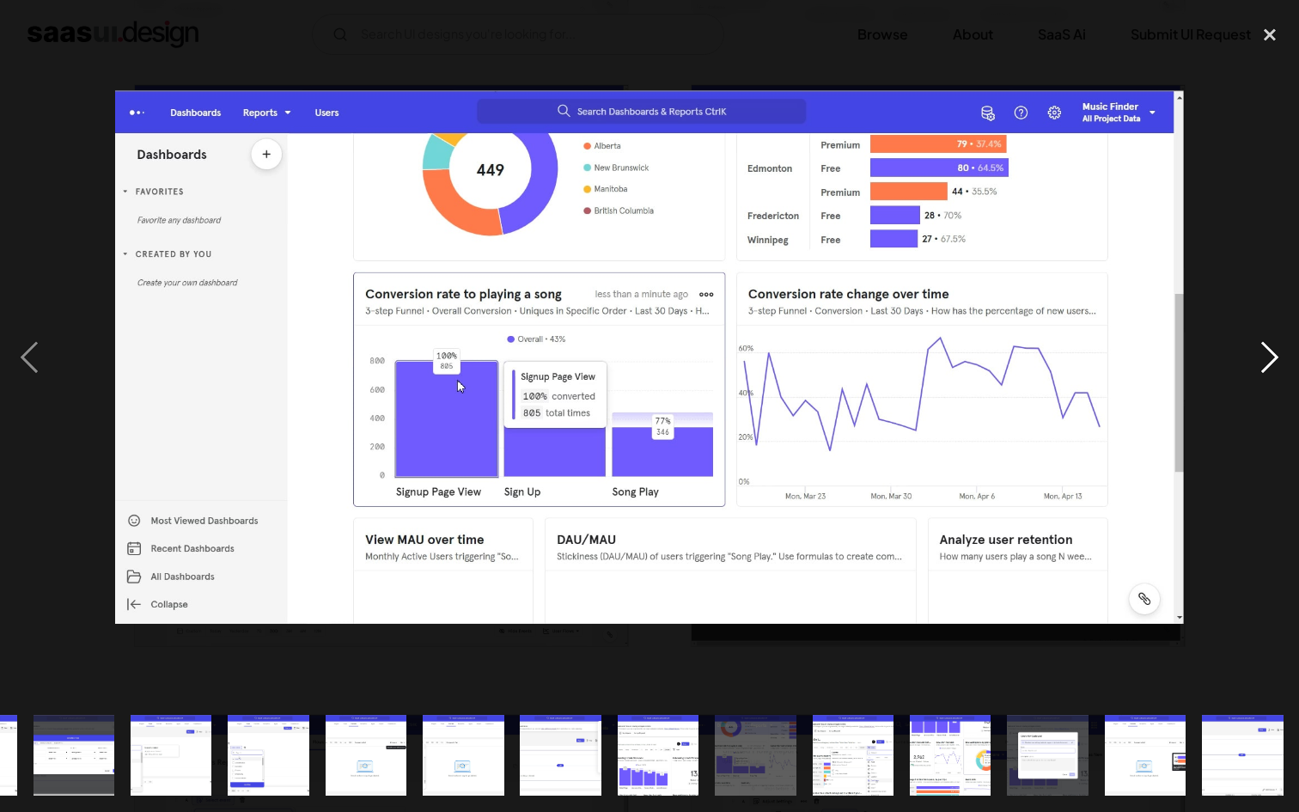
click at [1243, 345] on div "next image" at bounding box center [1270, 357] width 58 height 682
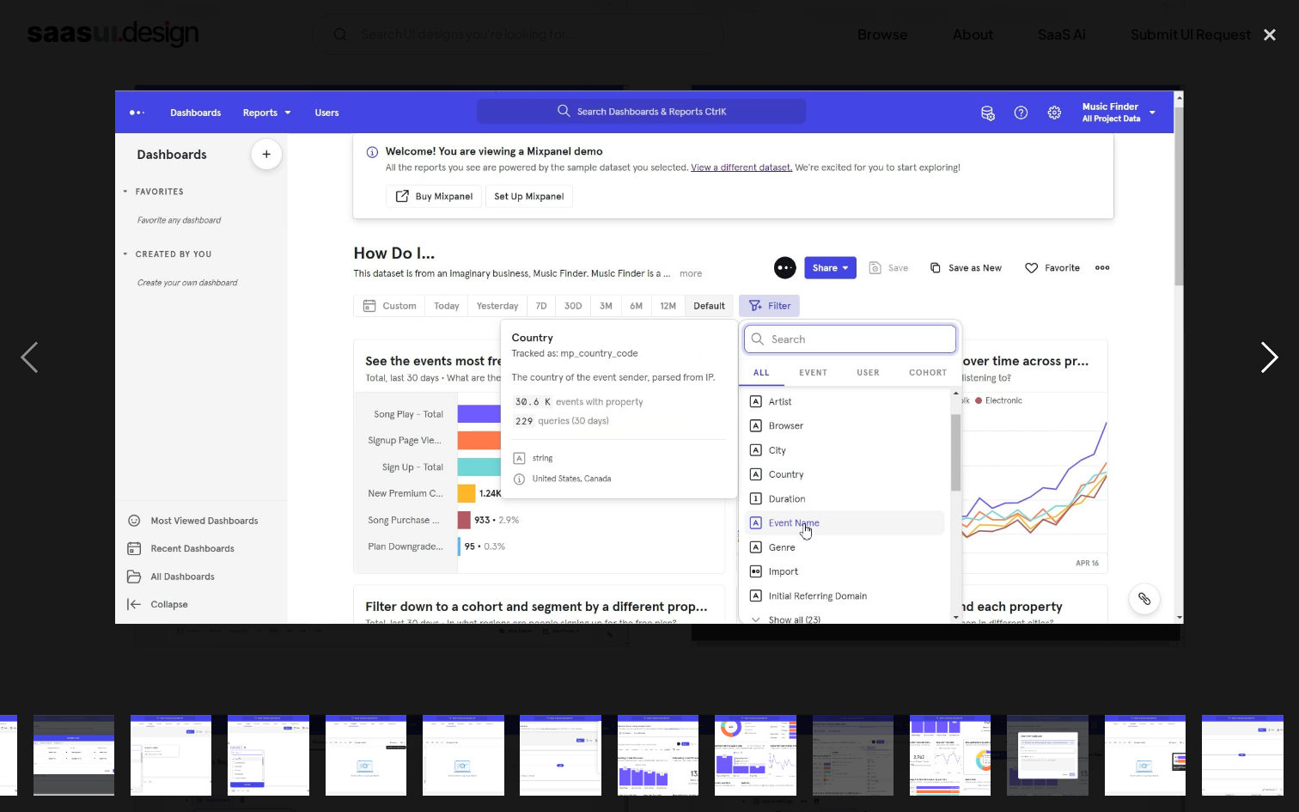
click at [1243, 345] on div "next image" at bounding box center [1270, 357] width 58 height 682
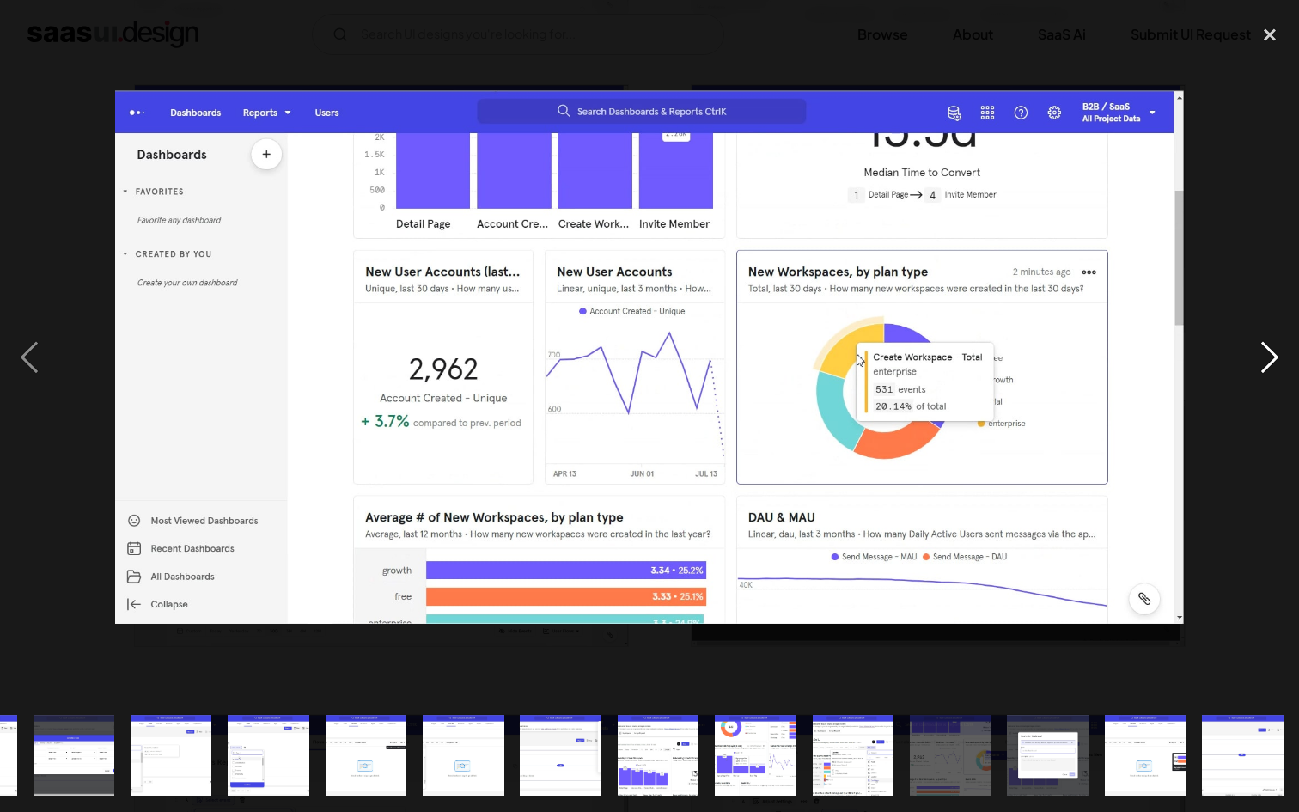
click at [1243, 345] on div "next image" at bounding box center [1270, 357] width 58 height 682
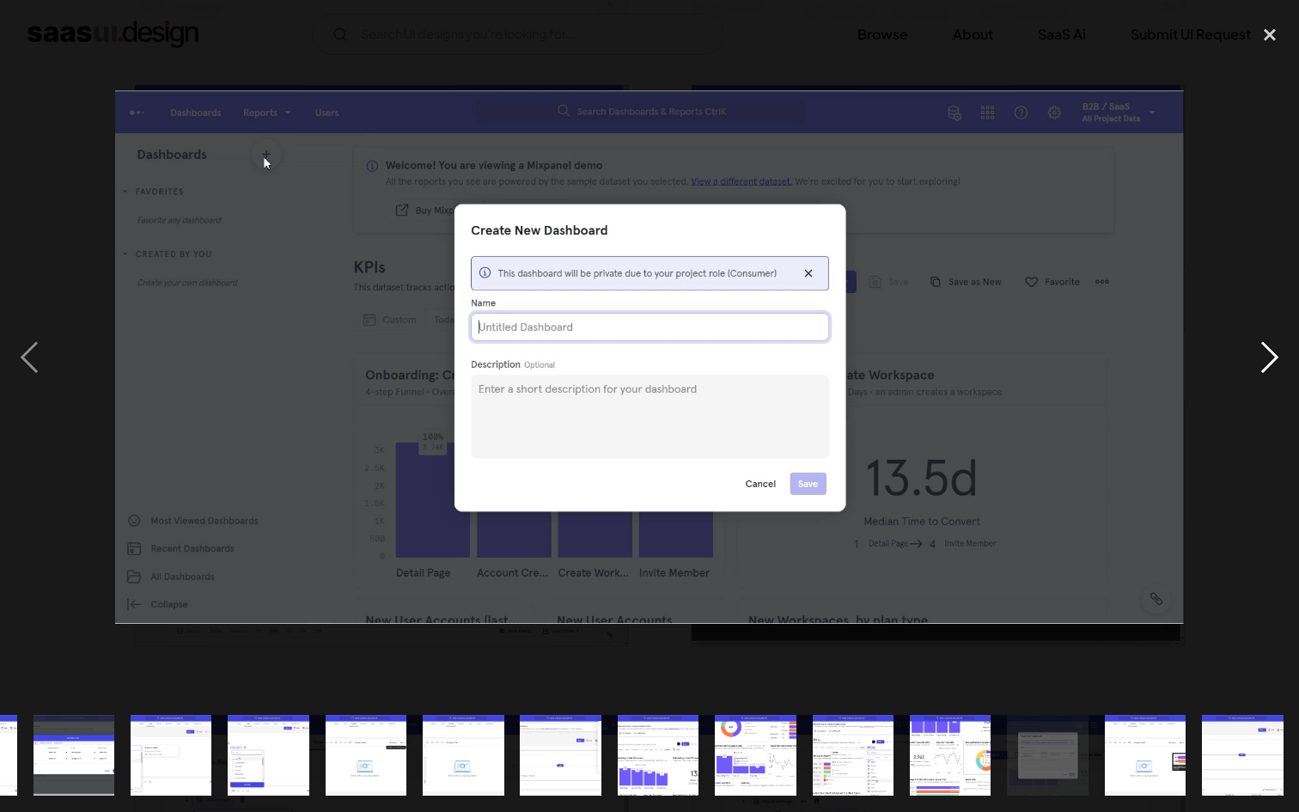
click at [1243, 345] on div "next image" at bounding box center [1270, 357] width 58 height 682
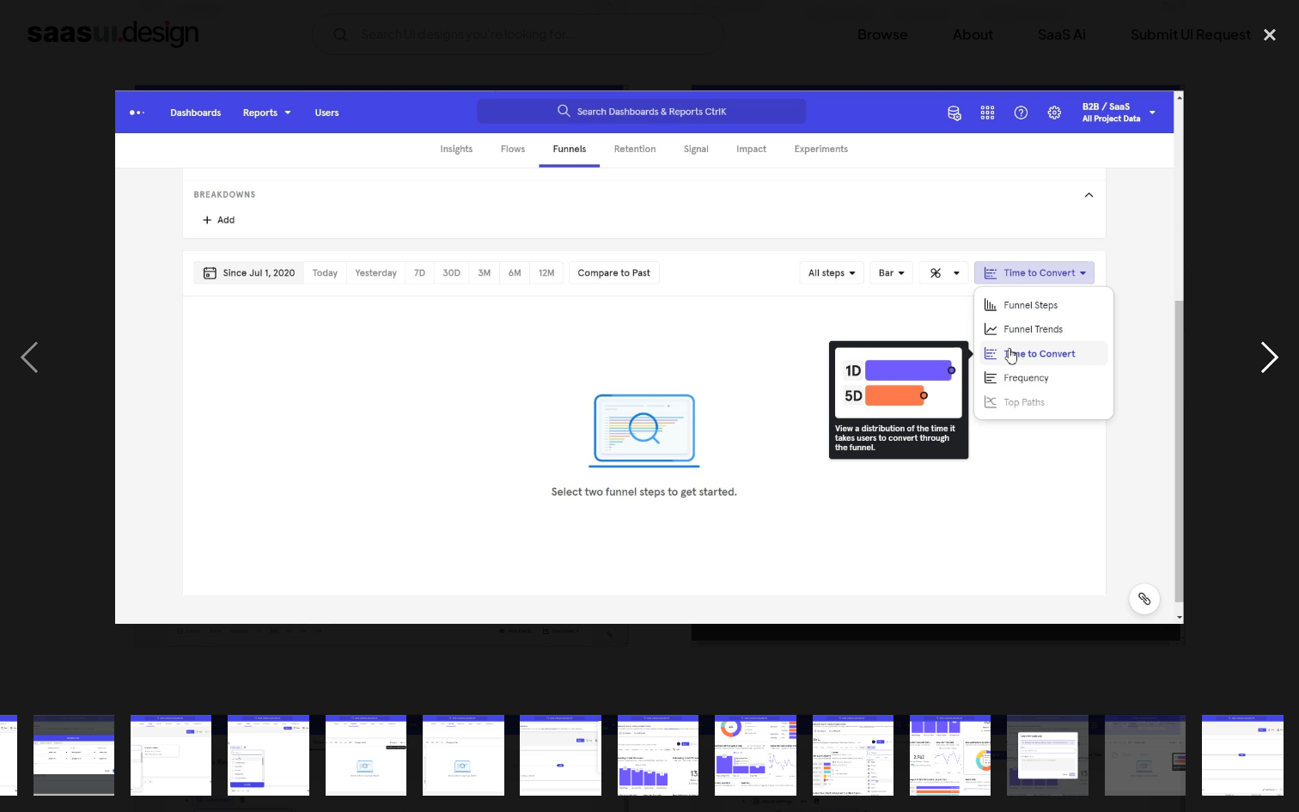
click at [1243, 345] on div "next image" at bounding box center [1270, 357] width 58 height 682
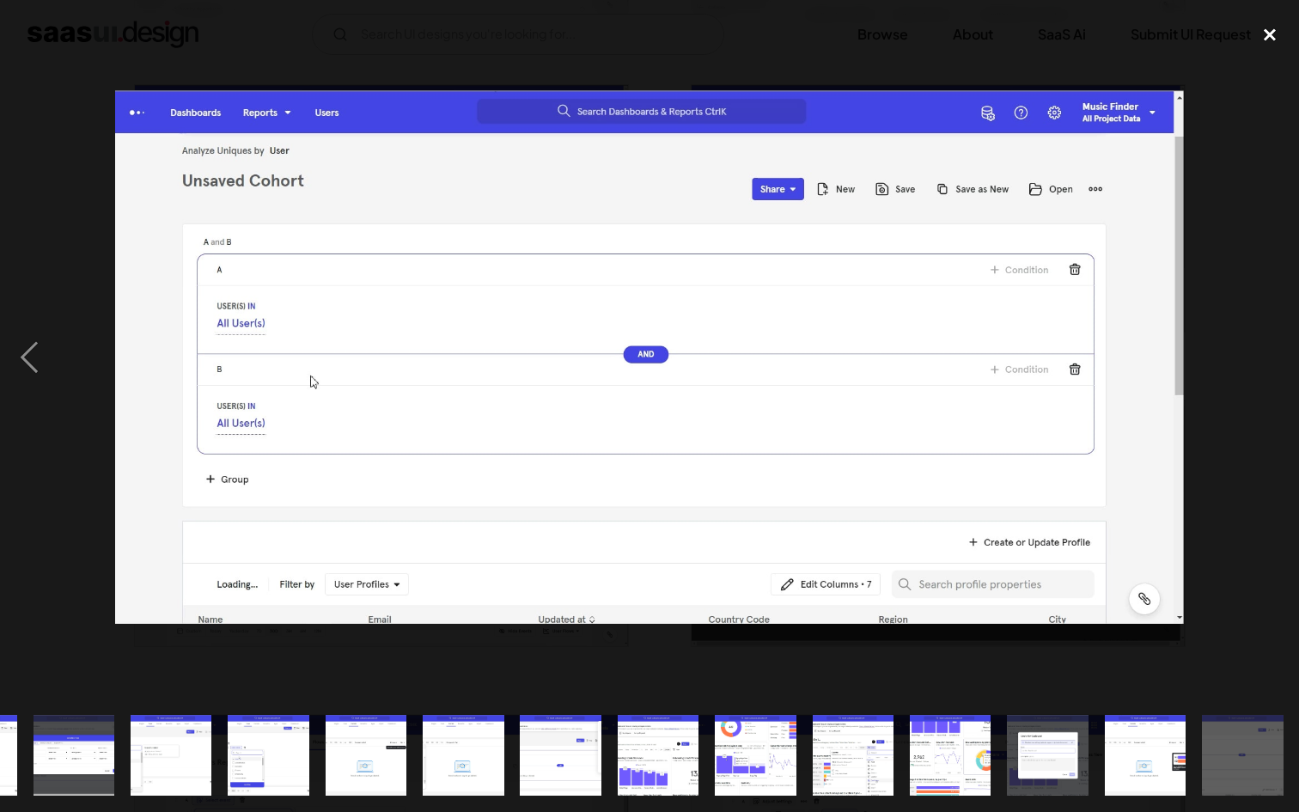
click at [1267, 29] on div "close lightbox" at bounding box center [1270, 35] width 58 height 38
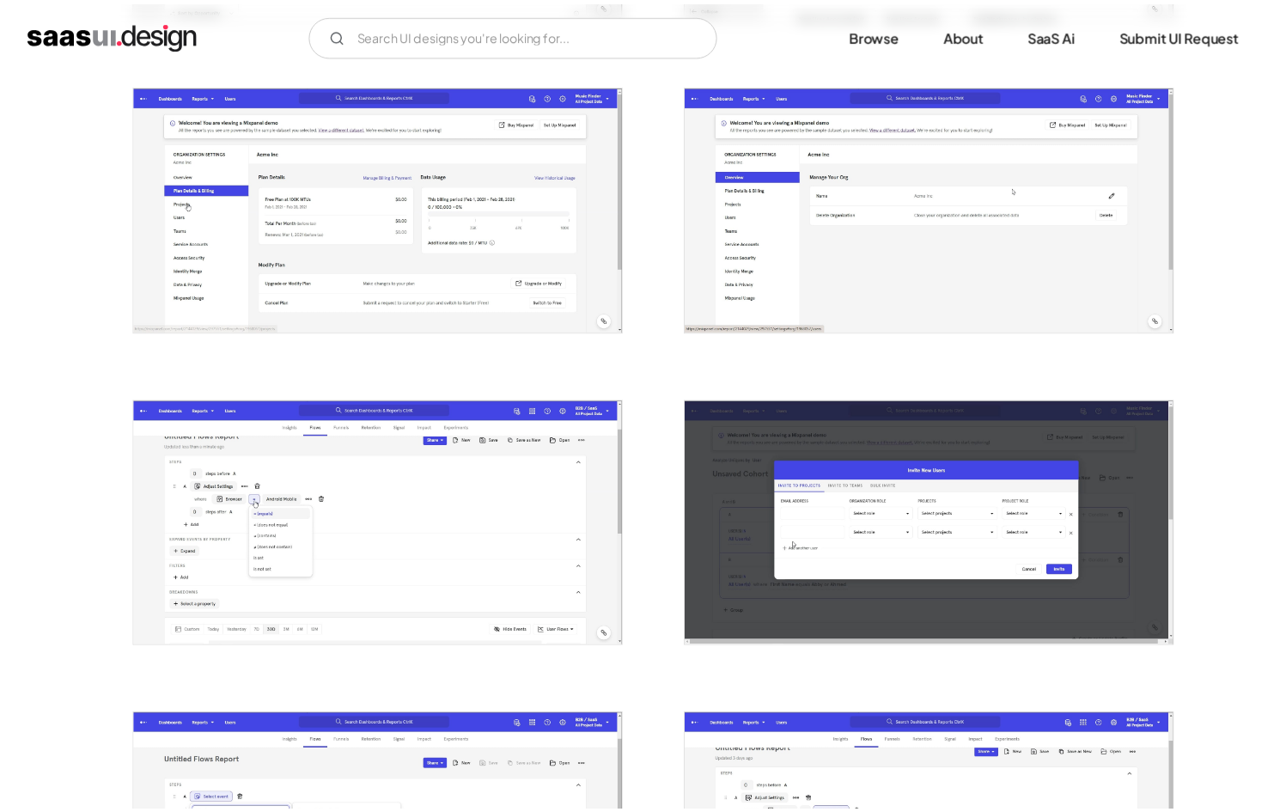
scroll to position [0, 0]
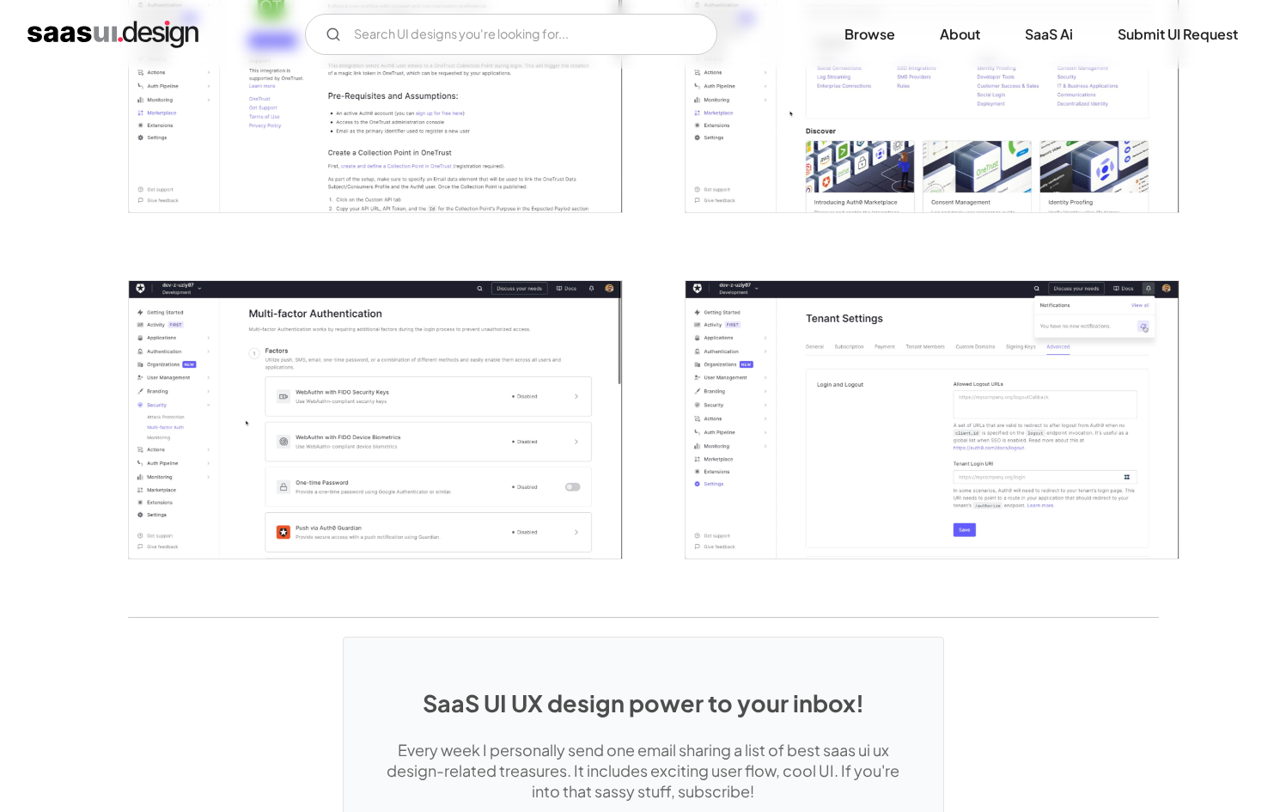
scroll to position [4106, 0]
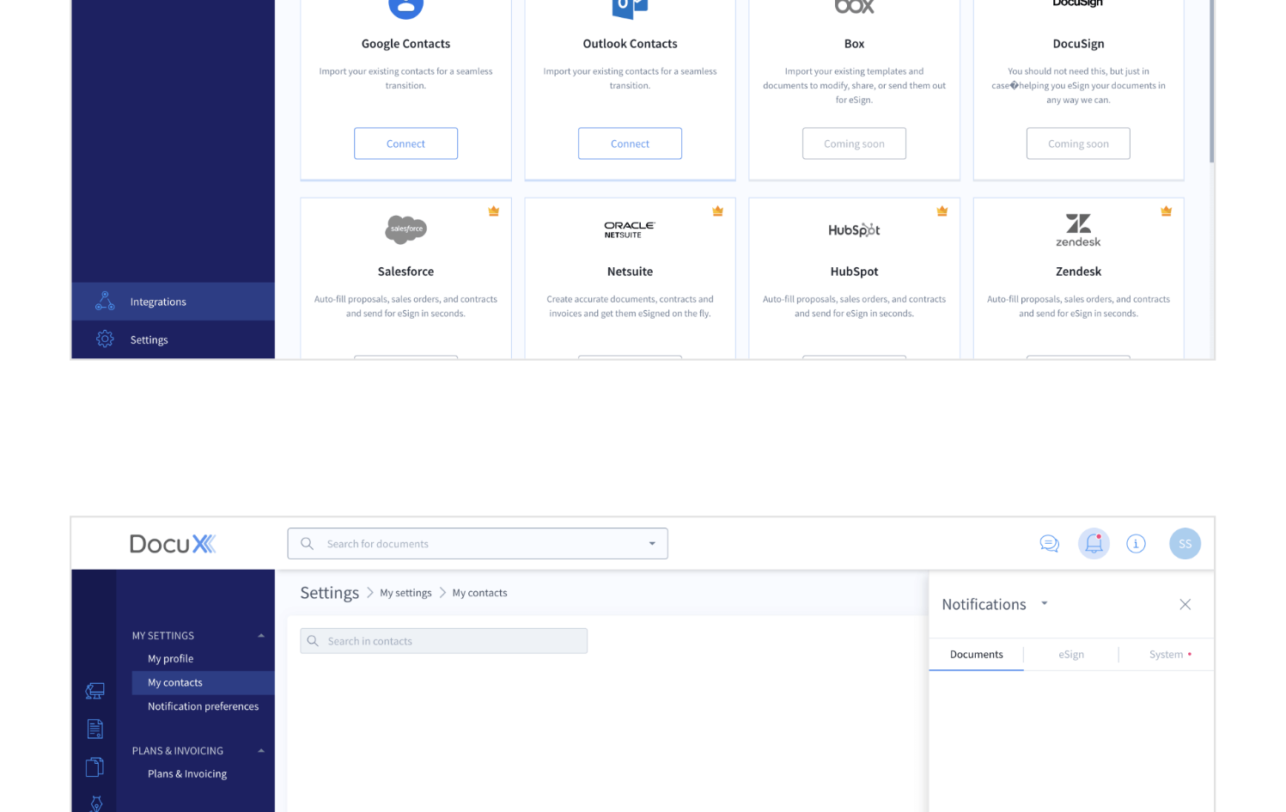
scroll to position [3195, 0]
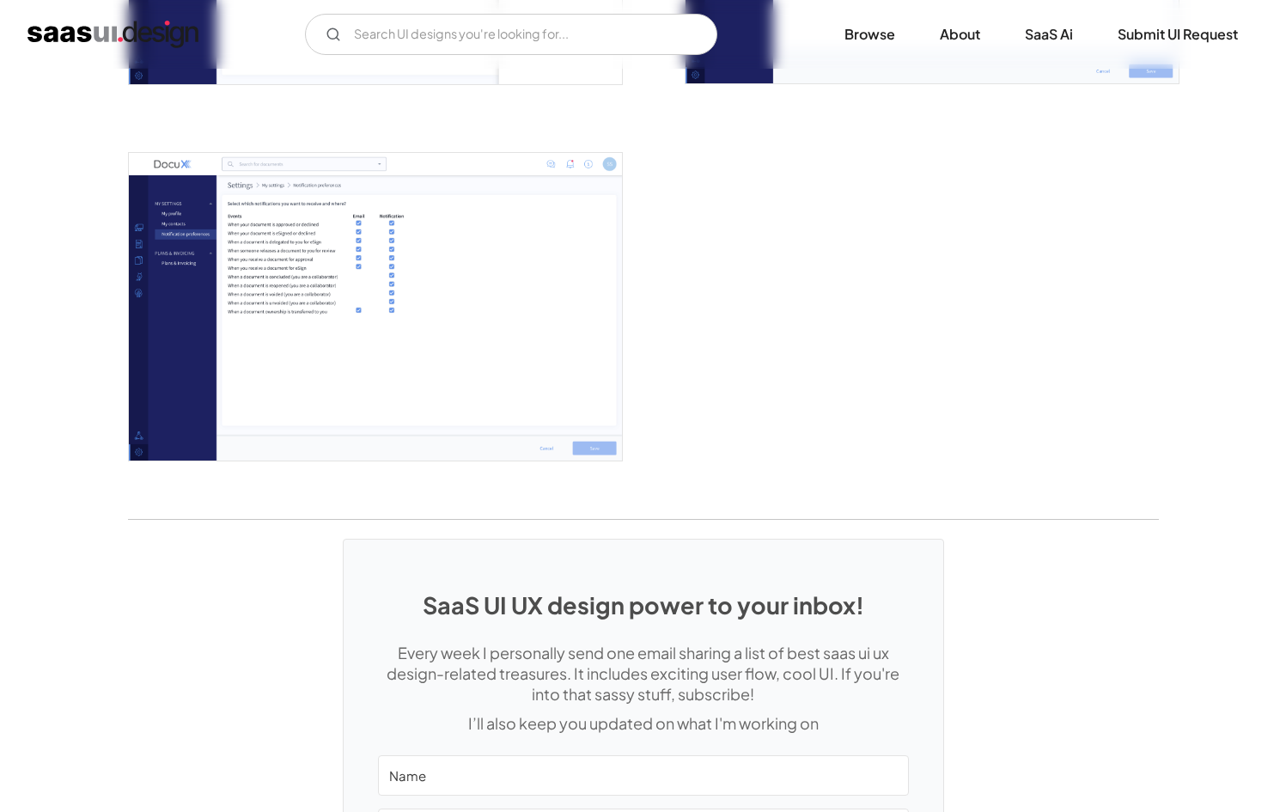
scroll to position [4308, 0]
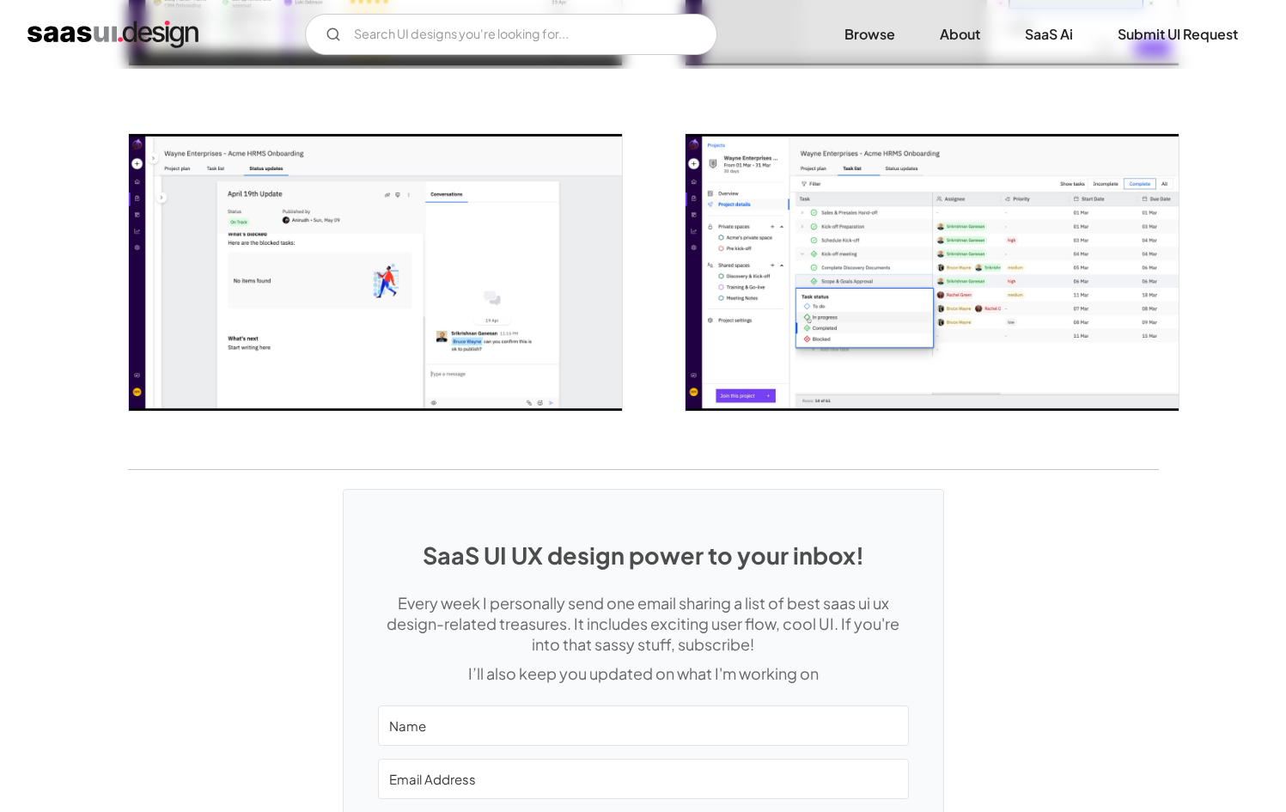
scroll to position [2911, 0]
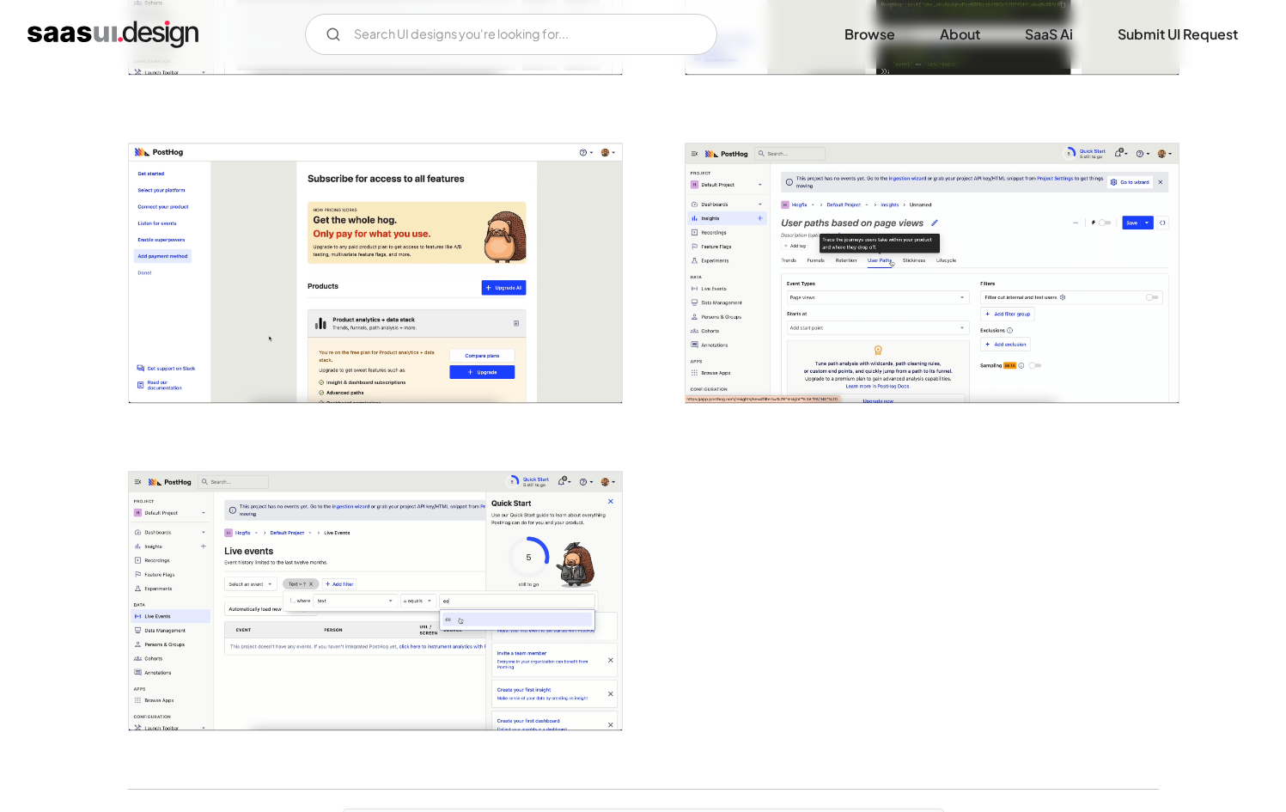
scroll to position [3926, 0]
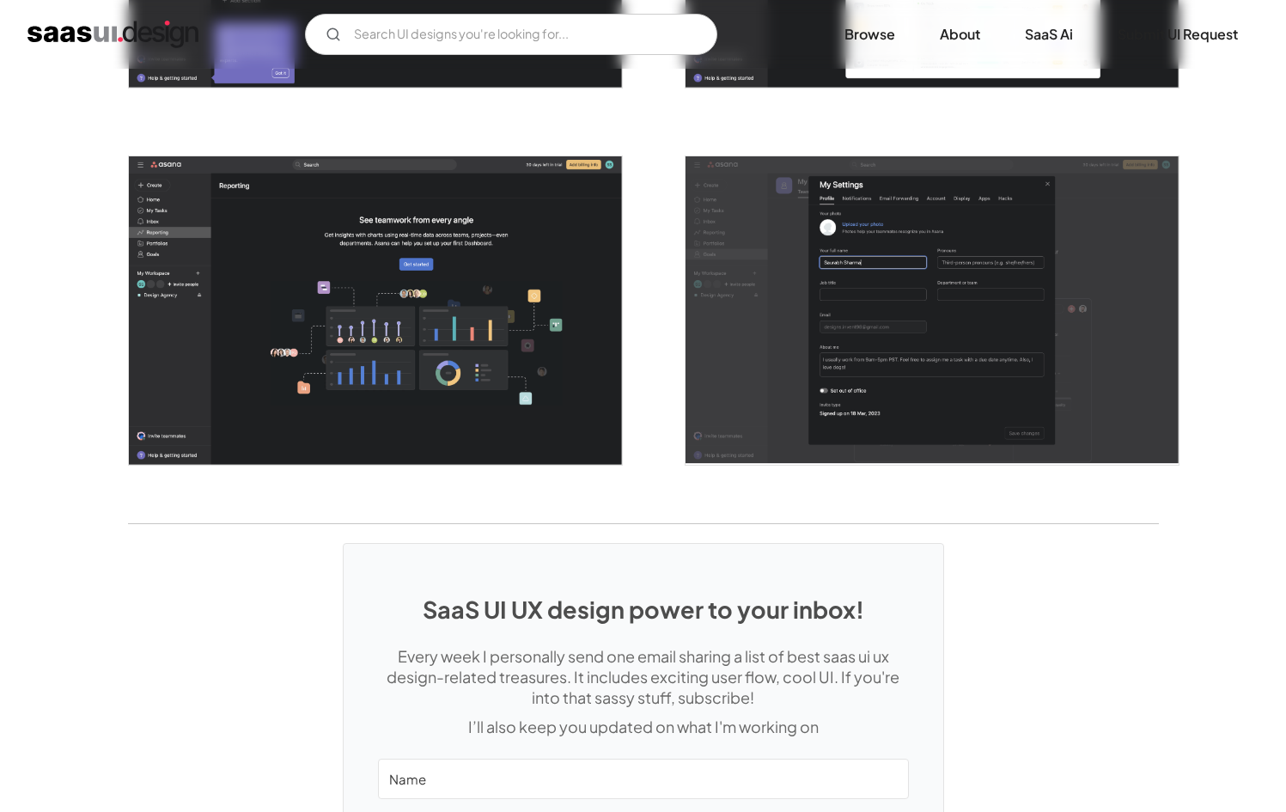
scroll to position [4518, 0]
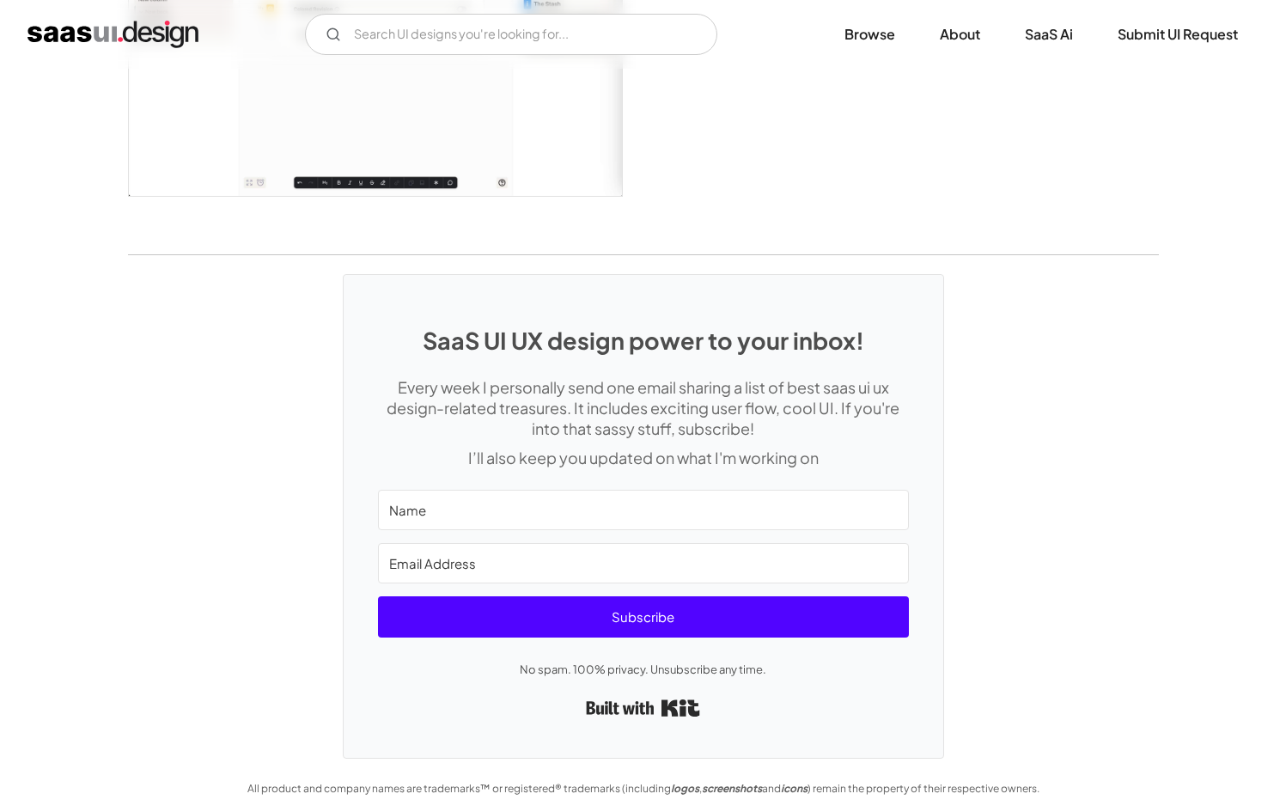
scroll to position [4200, 0]
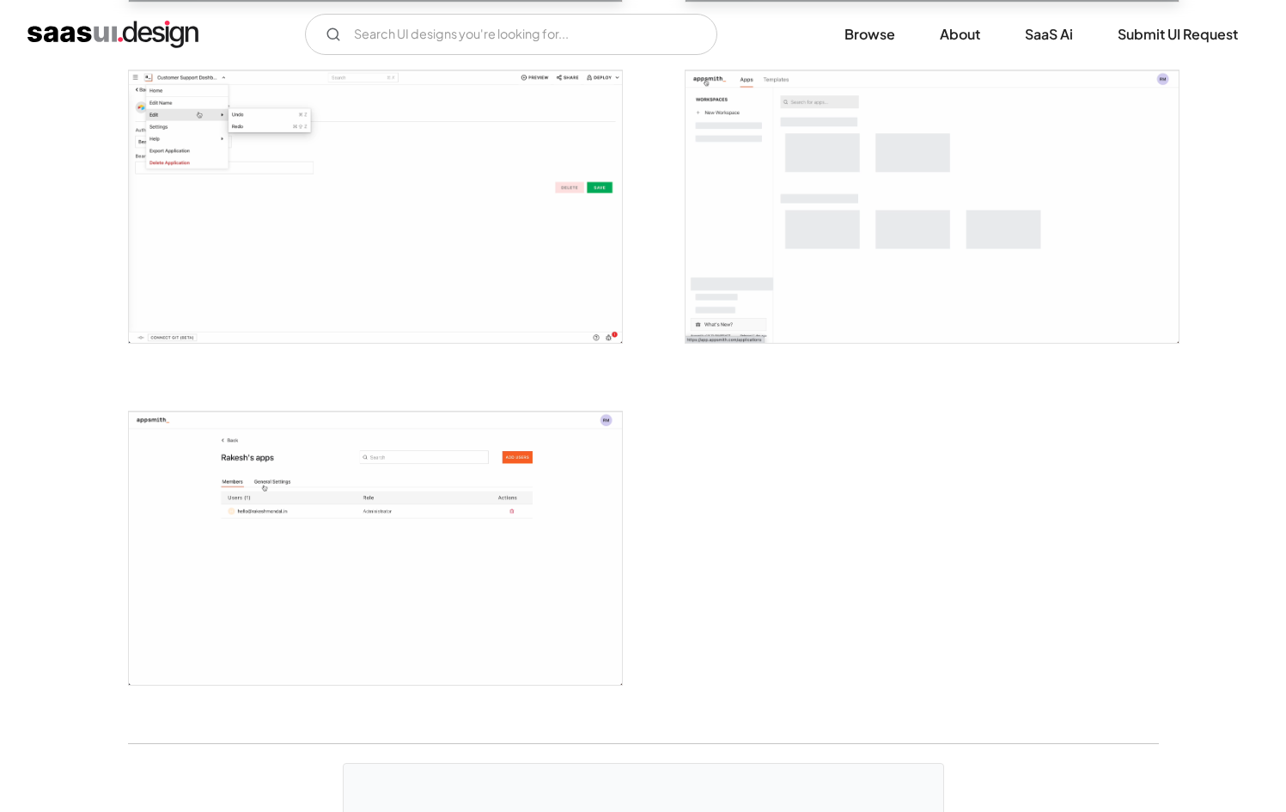
scroll to position [4261, 0]
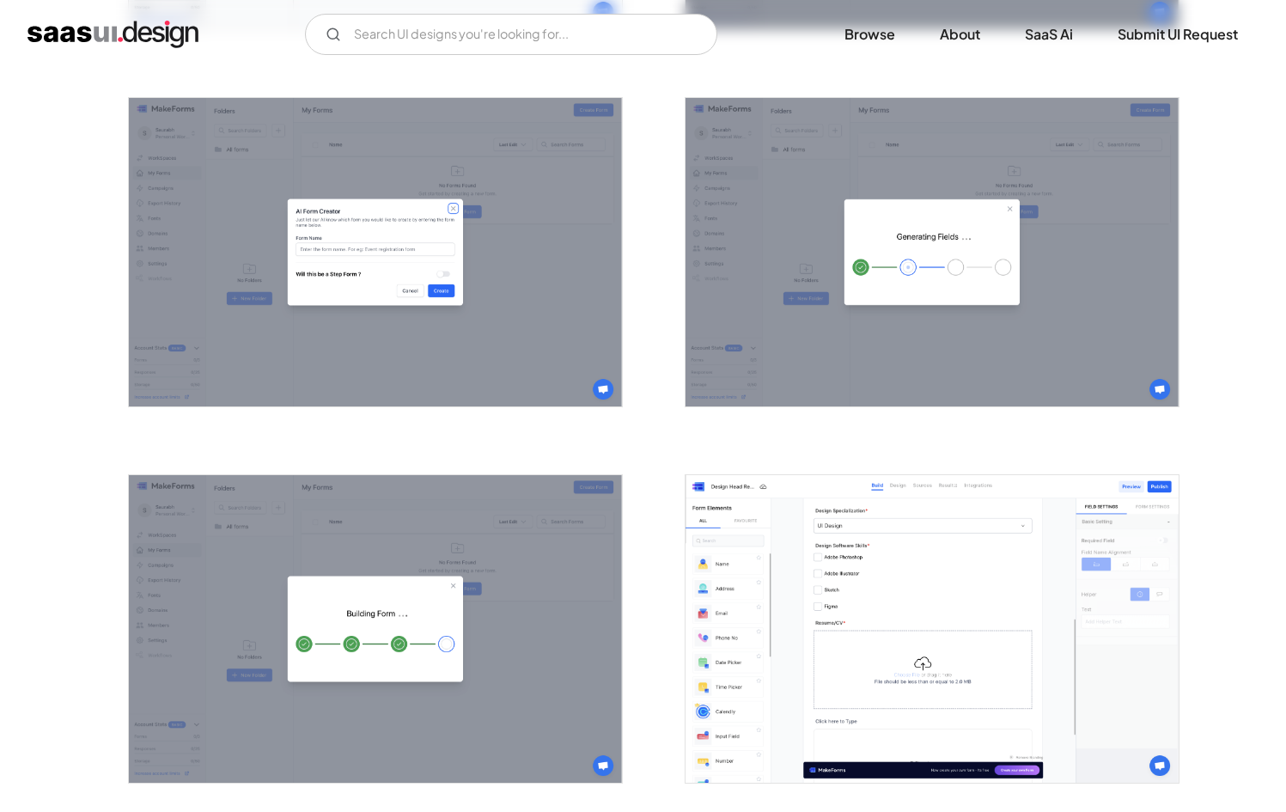
scroll to position [1613, 0]
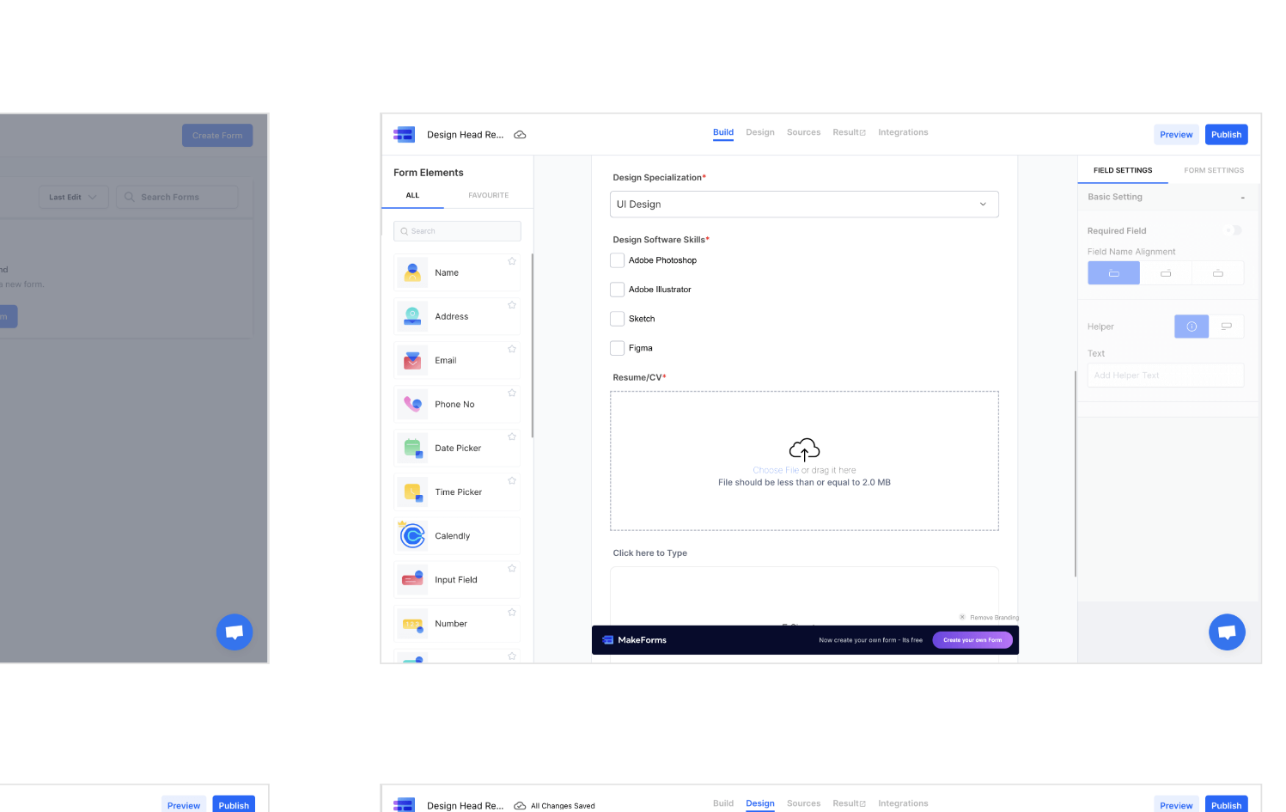
drag, startPoint x: 1075, startPoint y: 578, endPoint x: 1024, endPoint y: 596, distance: 53.8
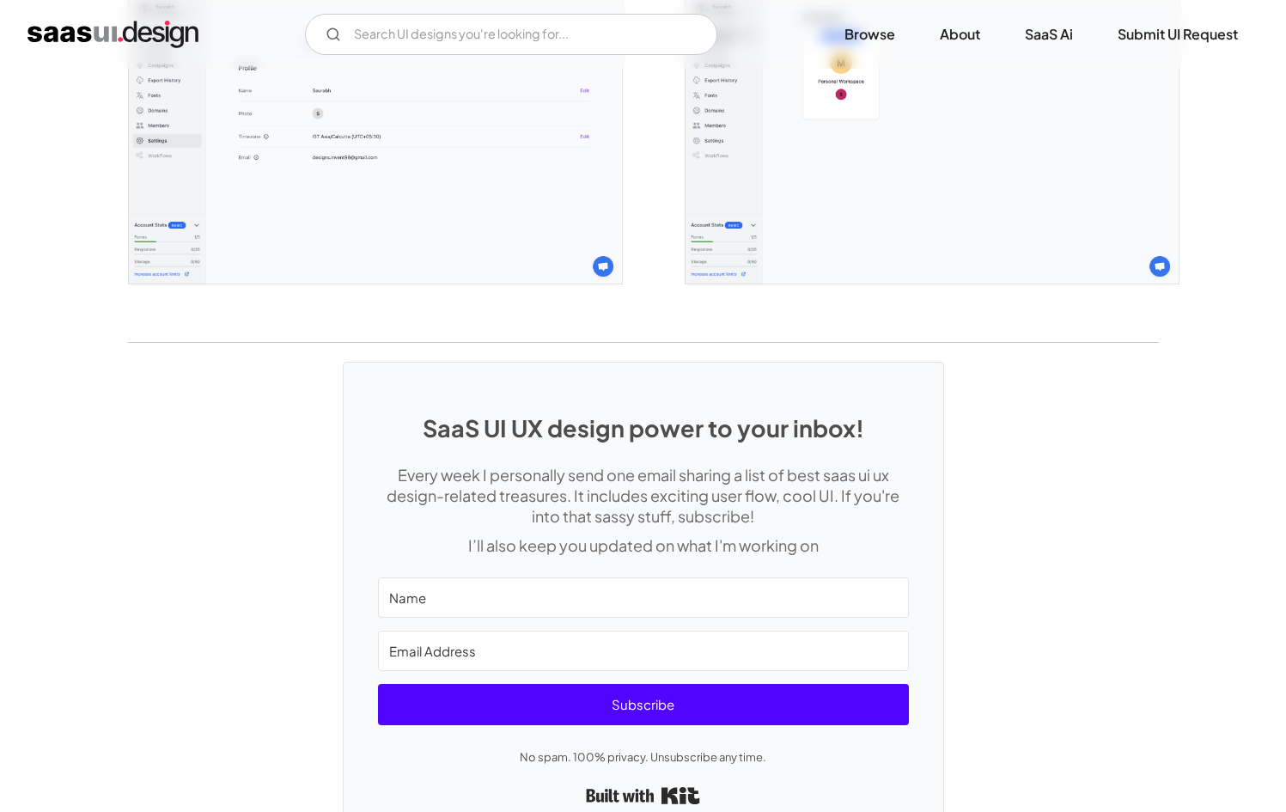
scroll to position [4227, 0]
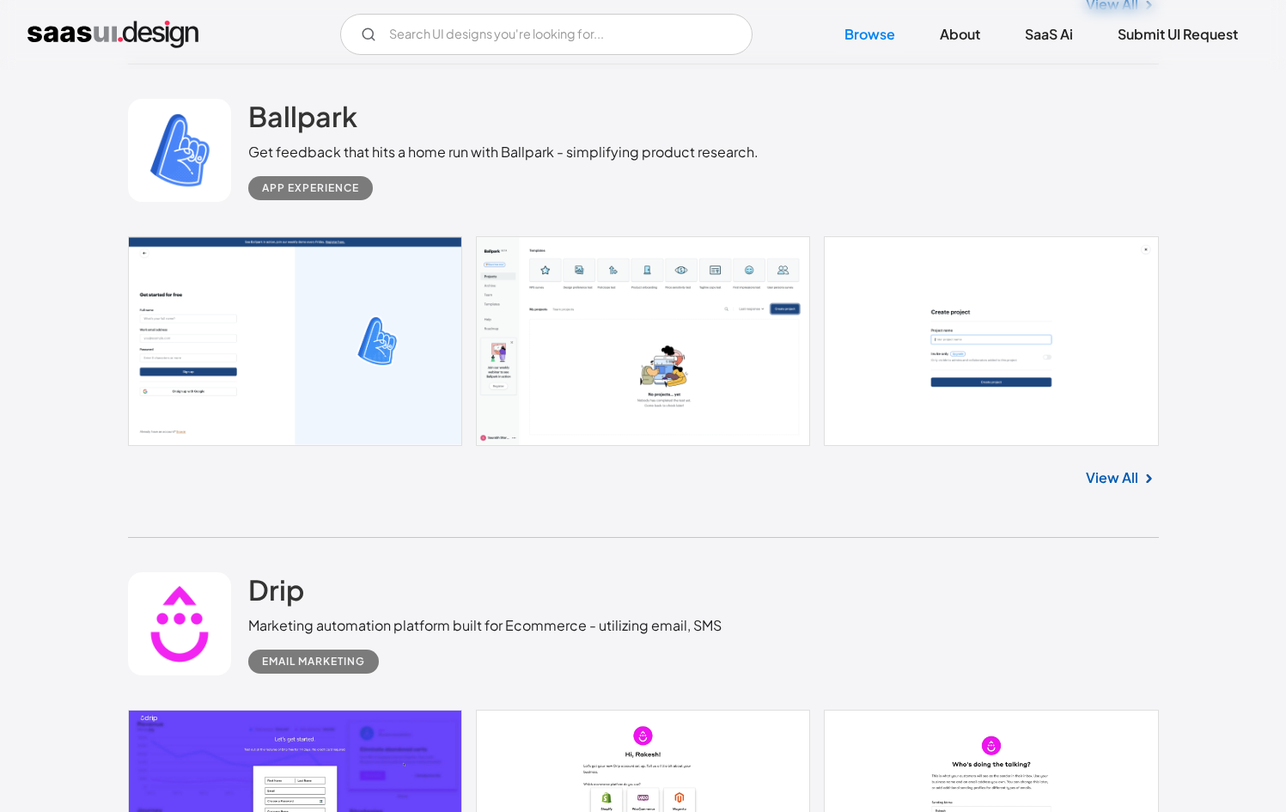
scroll to position [15216, 0]
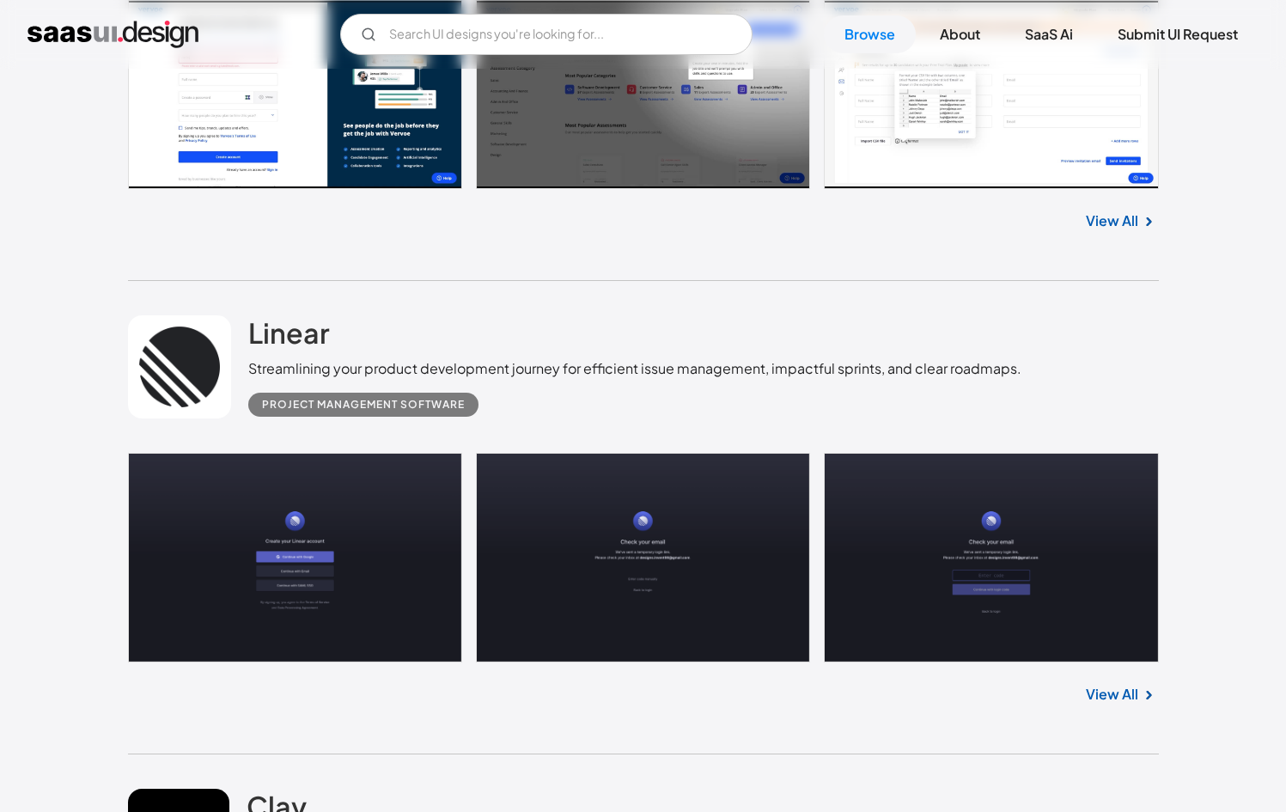
scroll to position [17057, 0]
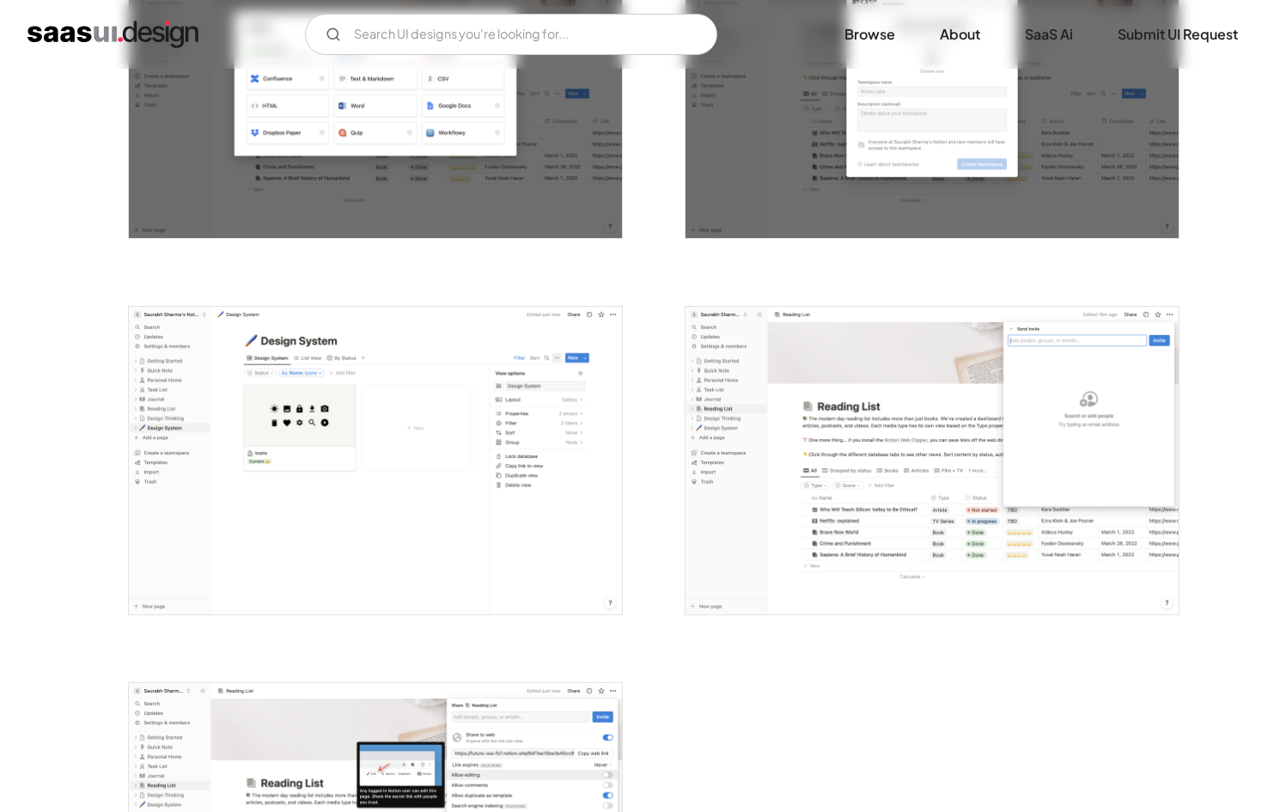
scroll to position [4542, 0]
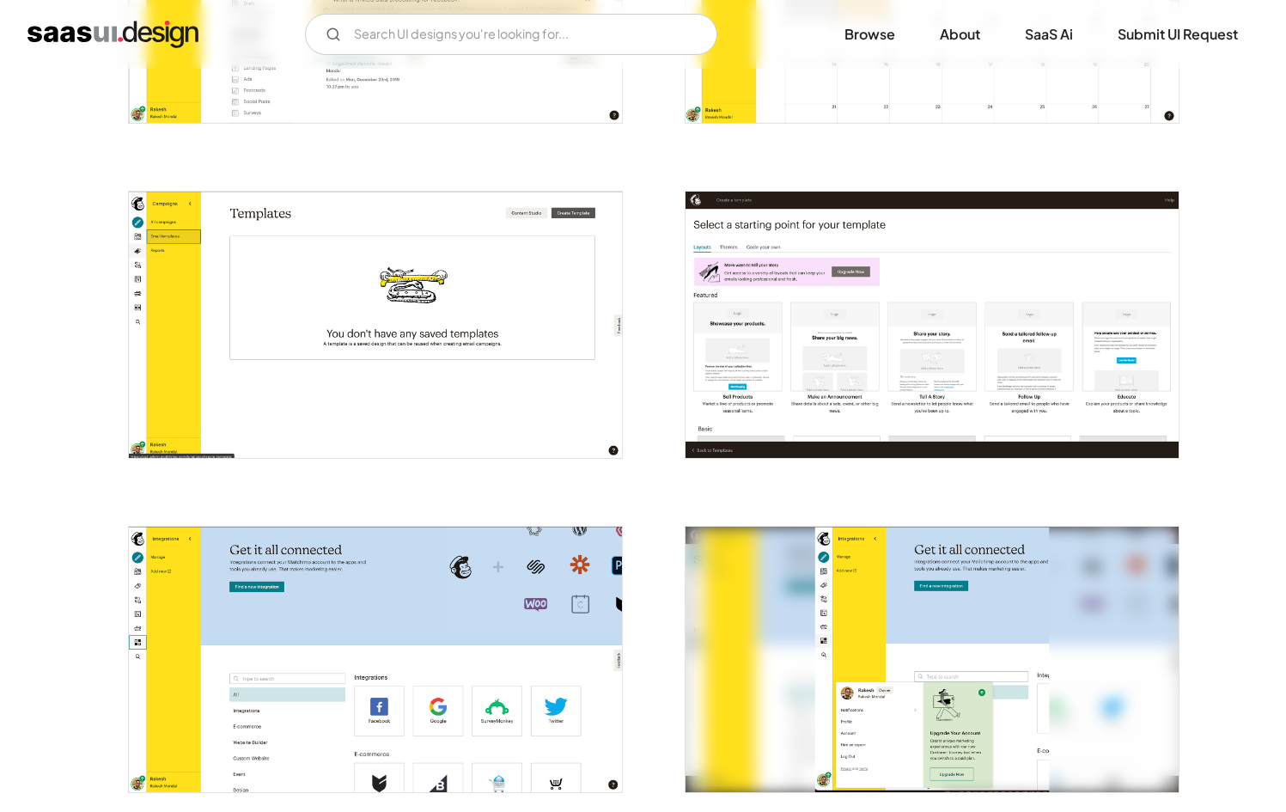
scroll to position [2648, 0]
